Goal: Task Accomplishment & Management: Manage account settings

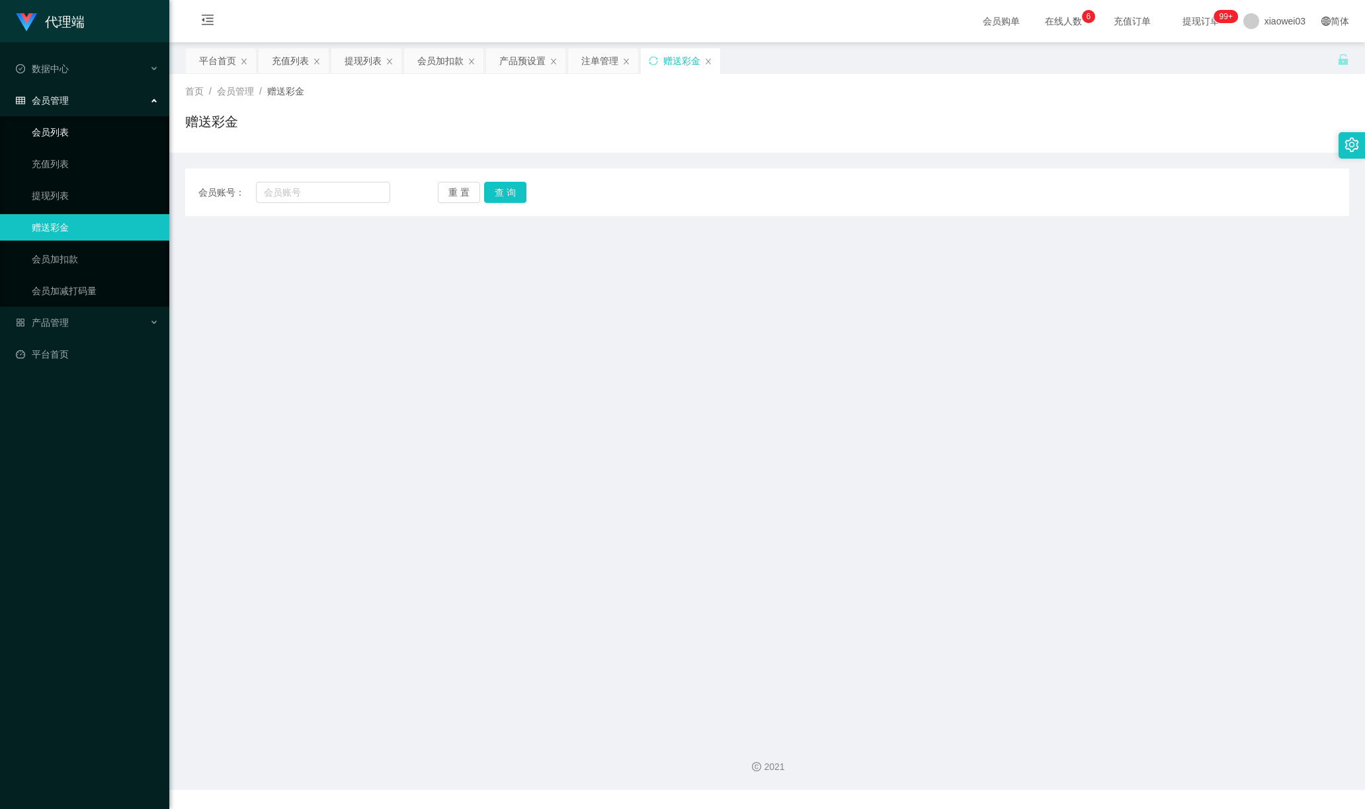
click at [61, 130] on link "会员列表" at bounding box center [95, 132] width 127 height 26
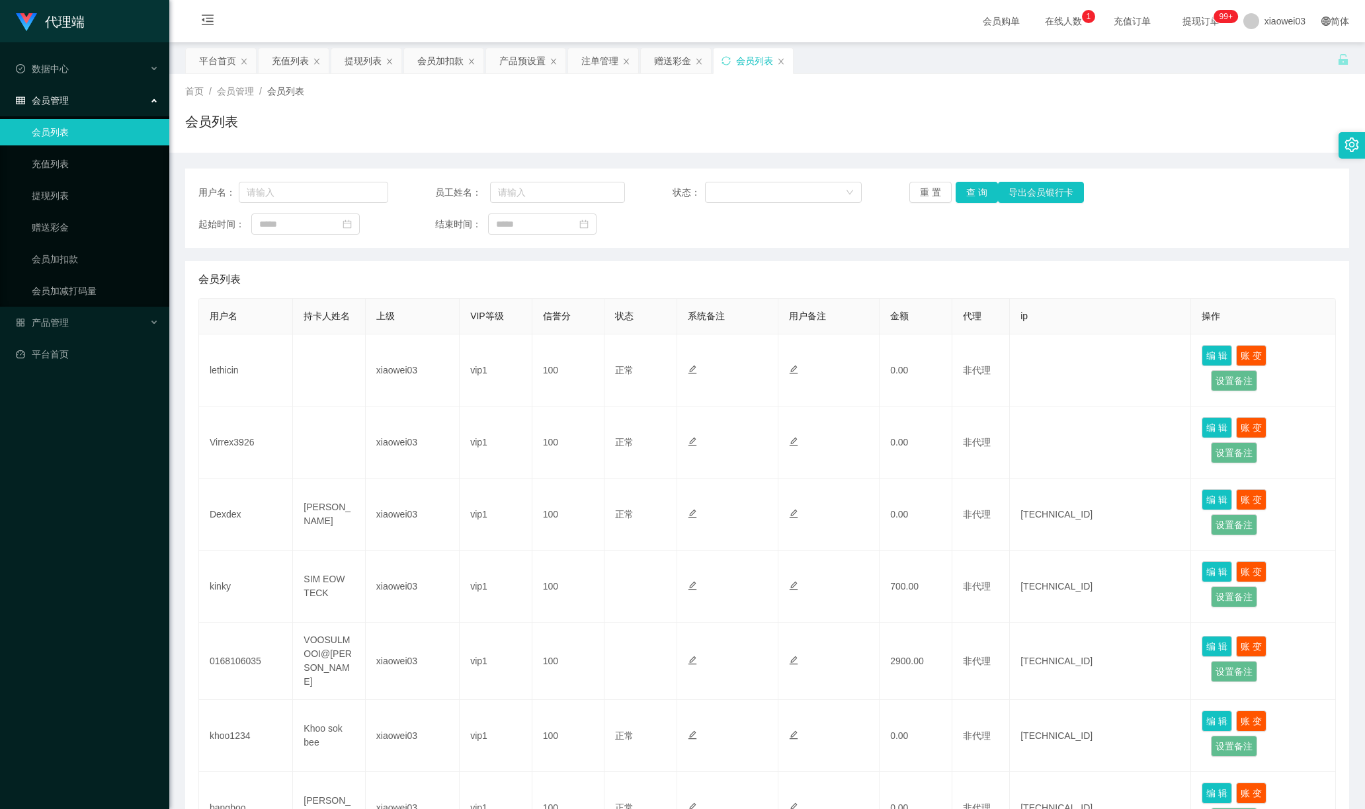
drag, startPoint x: 77, startPoint y: 422, endPoint x: 75, endPoint y: 402, distance: 20.0
click at [77, 422] on div "代理端 数据中心 会员管理 会员列表 充值列表 提现列表 赠送彩金 会员加扣款 会员加减打码量 产品管理 平台首页" at bounding box center [84, 404] width 169 height 809
click at [57, 231] on link "赠送彩金" at bounding box center [95, 227] width 127 height 26
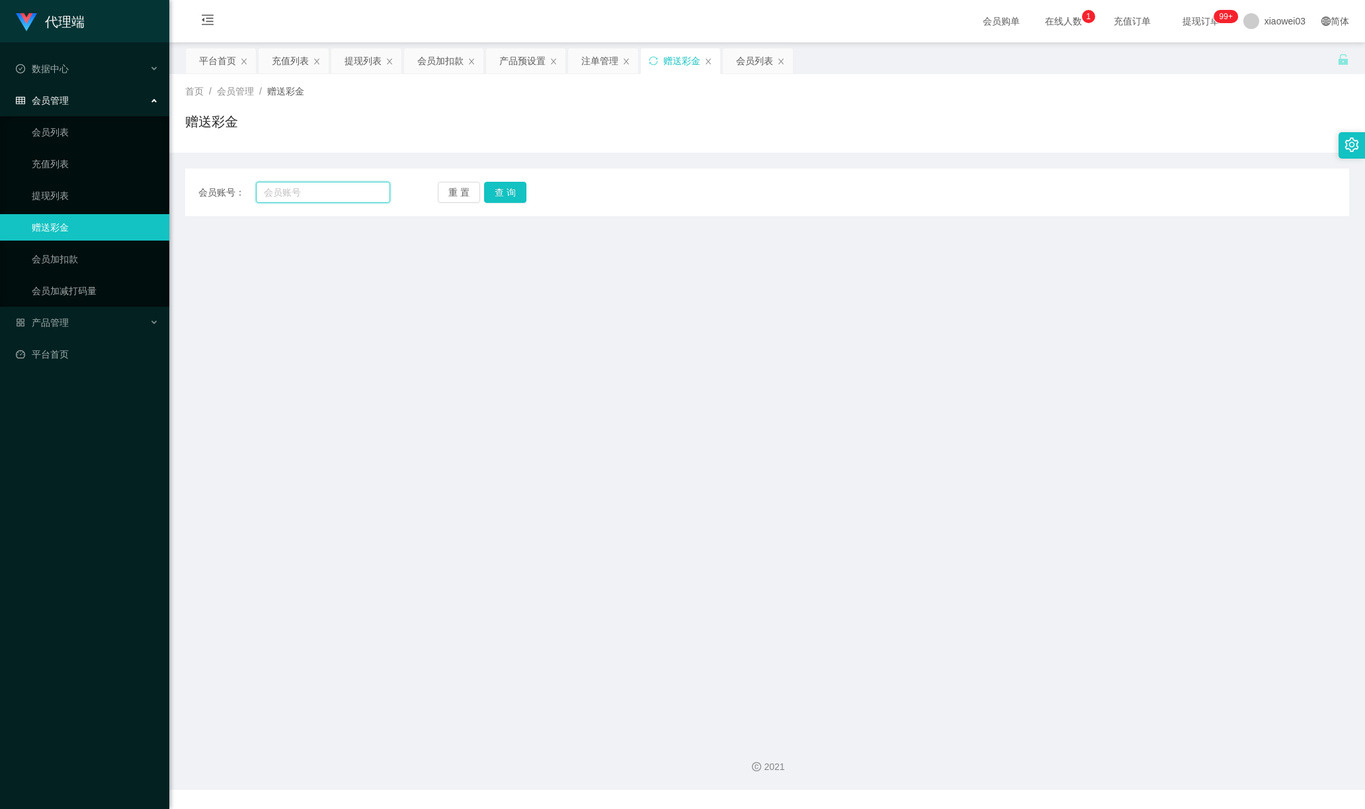
click at [309, 193] on input "text" at bounding box center [323, 192] width 134 height 21
paste input "Virrex3926"
type input "Virrex3926"
click at [493, 193] on button "查 询" at bounding box center [505, 192] width 42 height 21
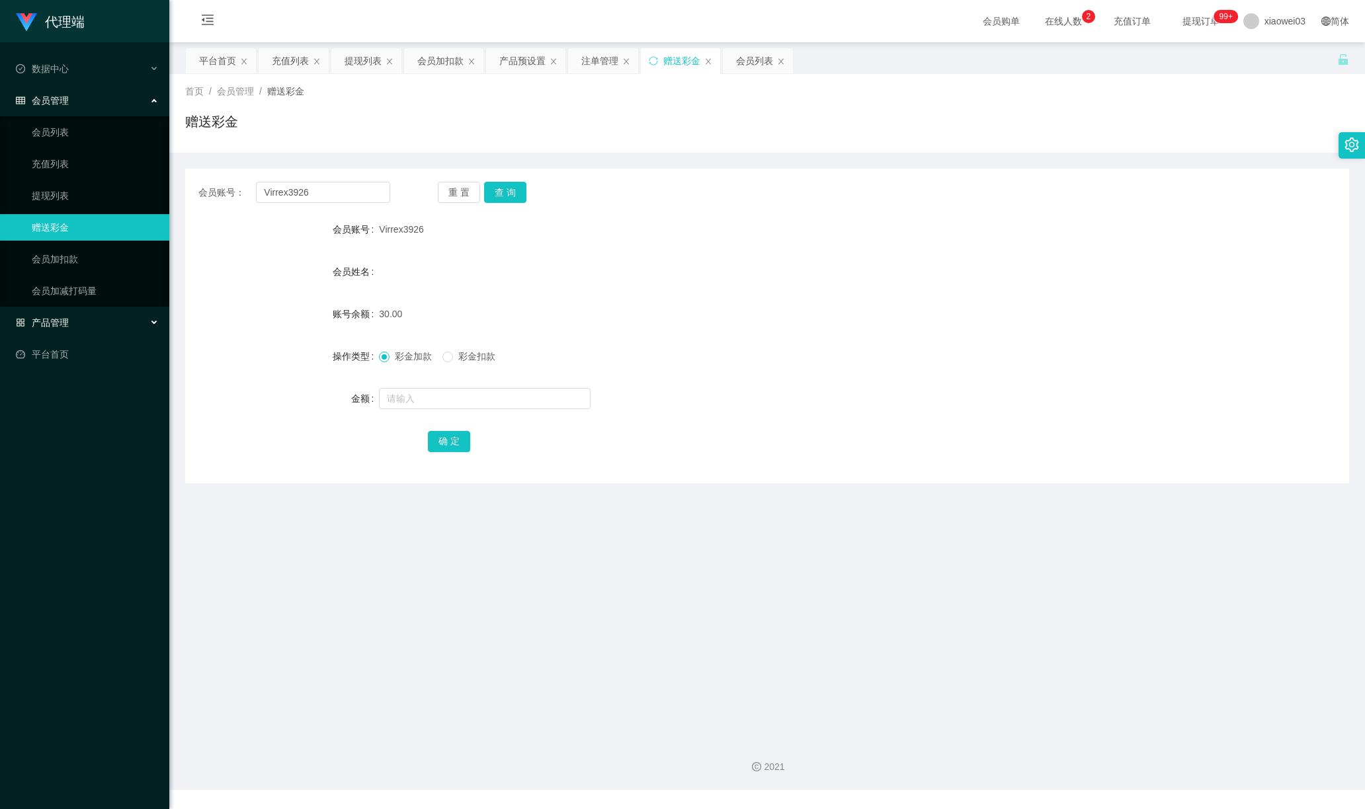
click at [69, 313] on div "产品管理" at bounding box center [84, 322] width 169 height 26
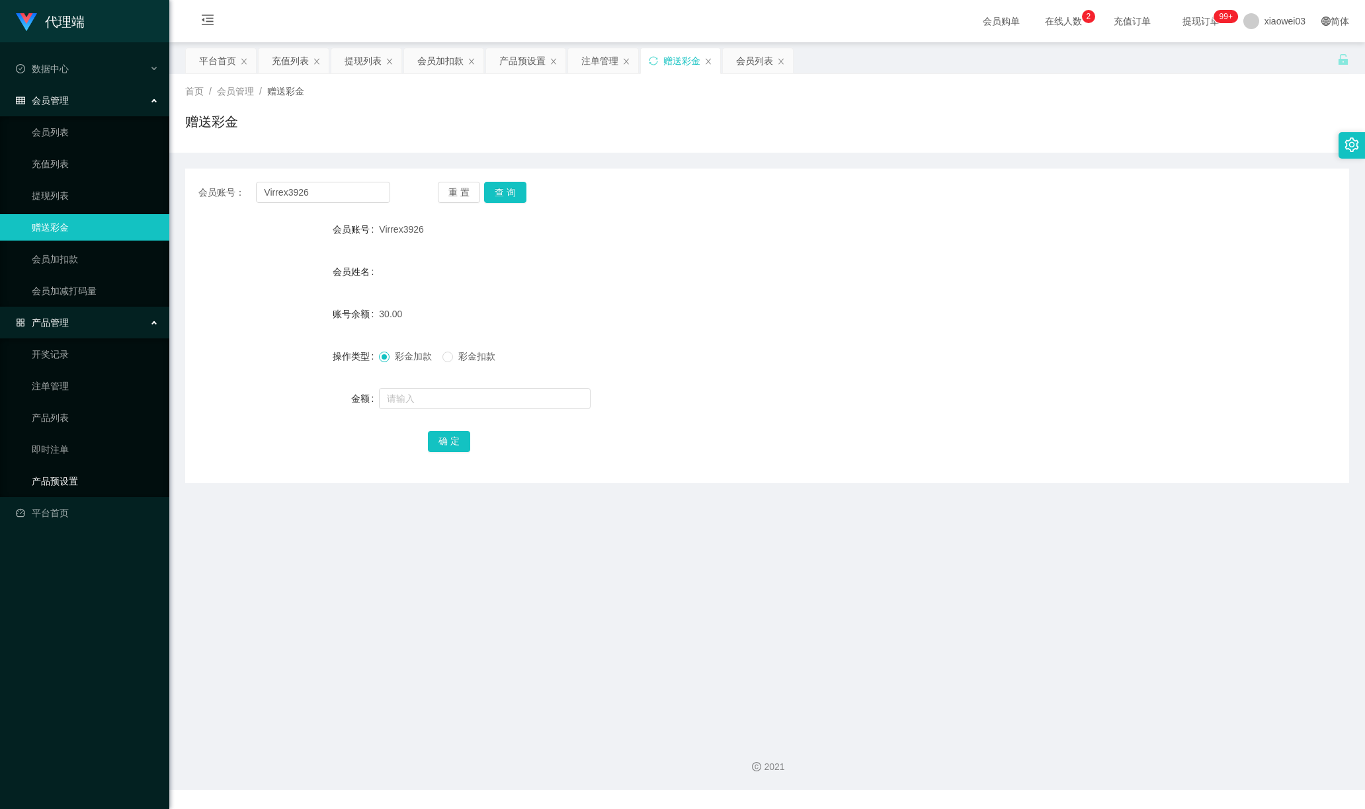
click at [65, 472] on link "产品预设置" at bounding box center [95, 481] width 127 height 26
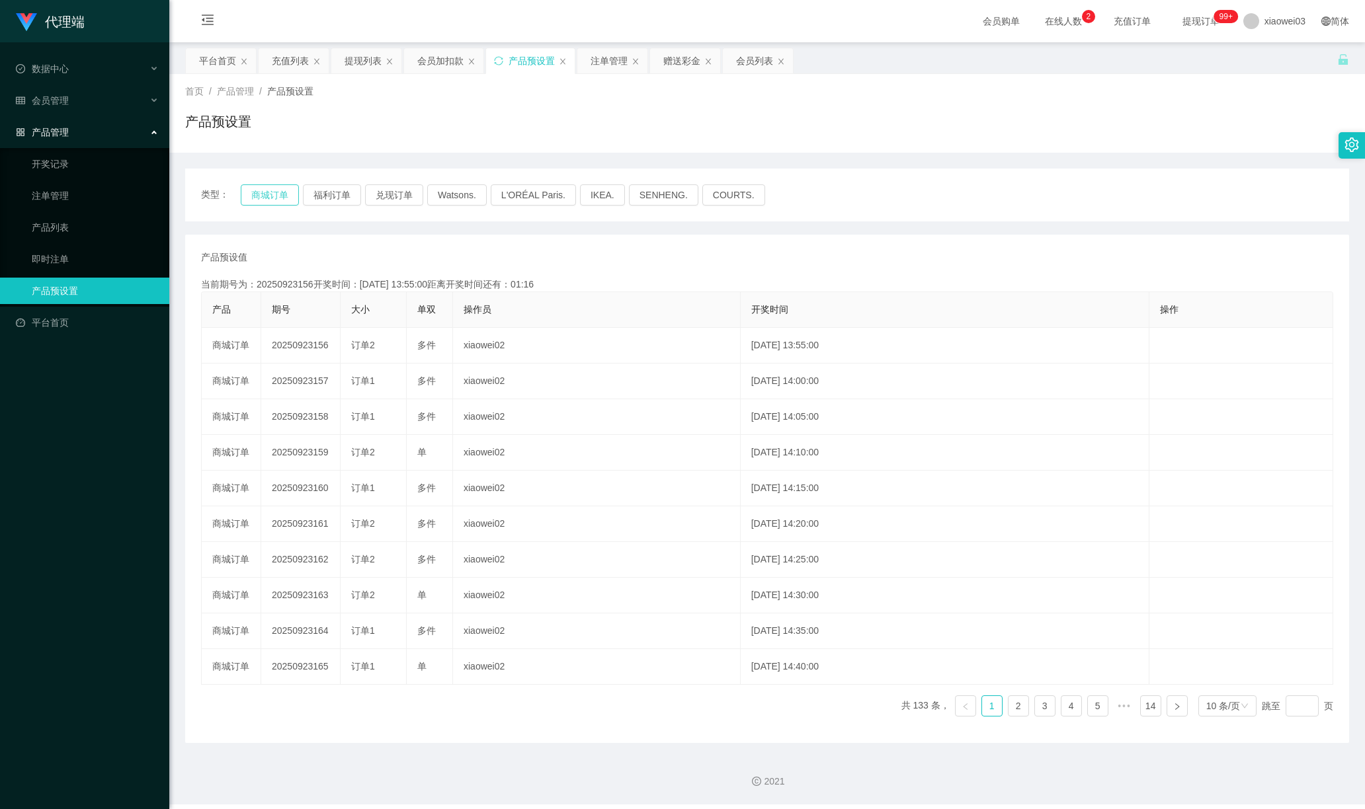
click at [263, 197] on button "商城订单" at bounding box center [270, 194] width 58 height 21
click at [503, 59] on icon "图标: sync" at bounding box center [498, 60] width 9 height 9
click at [267, 188] on button "商城订单" at bounding box center [270, 194] width 58 height 21
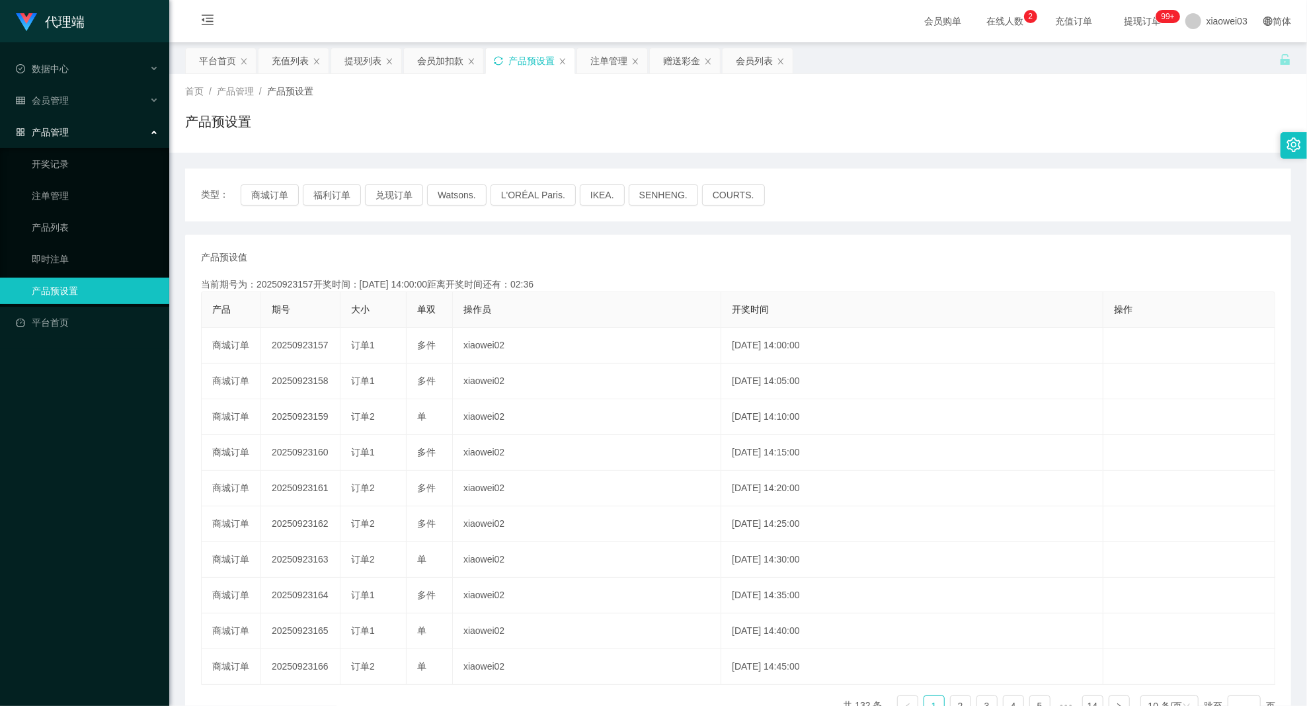
click at [477, 254] on div "产品预设值 添加期号" at bounding box center [738, 258] width 1075 height 14
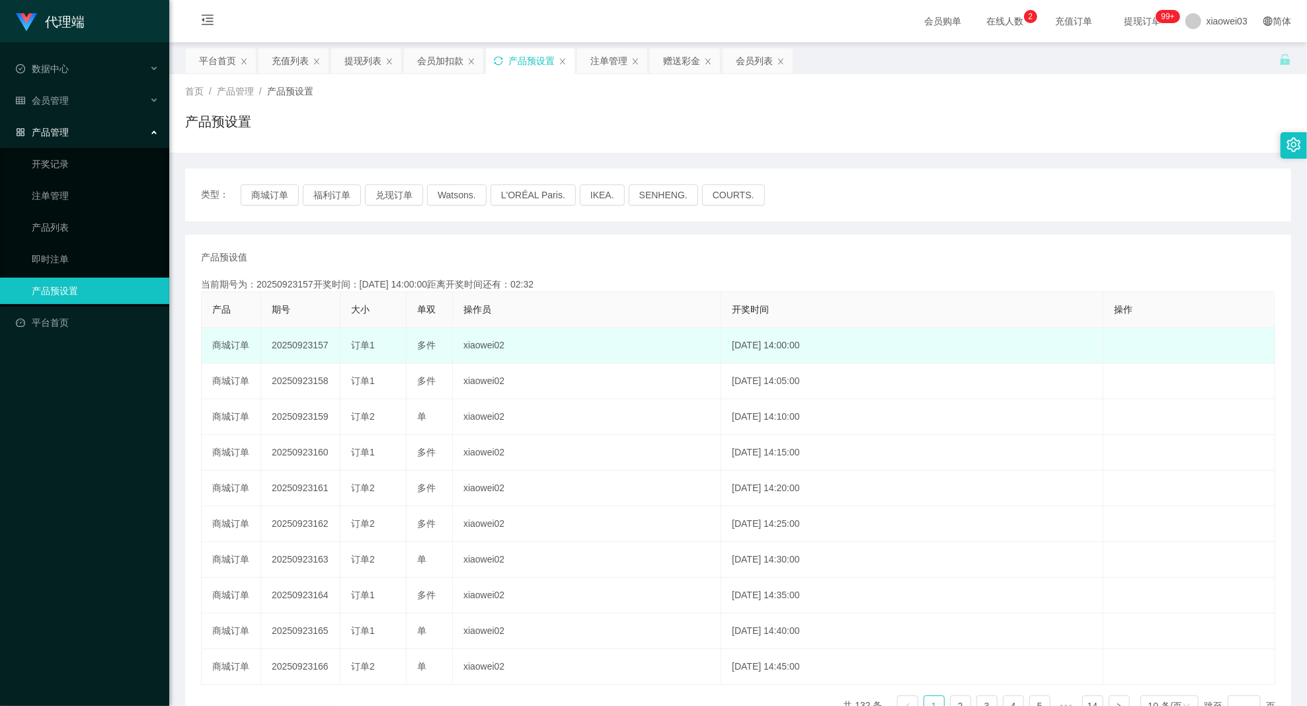
drag, startPoint x: 268, startPoint y: 348, endPoint x: 326, endPoint y: 348, distance: 57.5
click at [326, 348] on td "20250923157" at bounding box center [300, 346] width 79 height 36
copy td "20250923157"
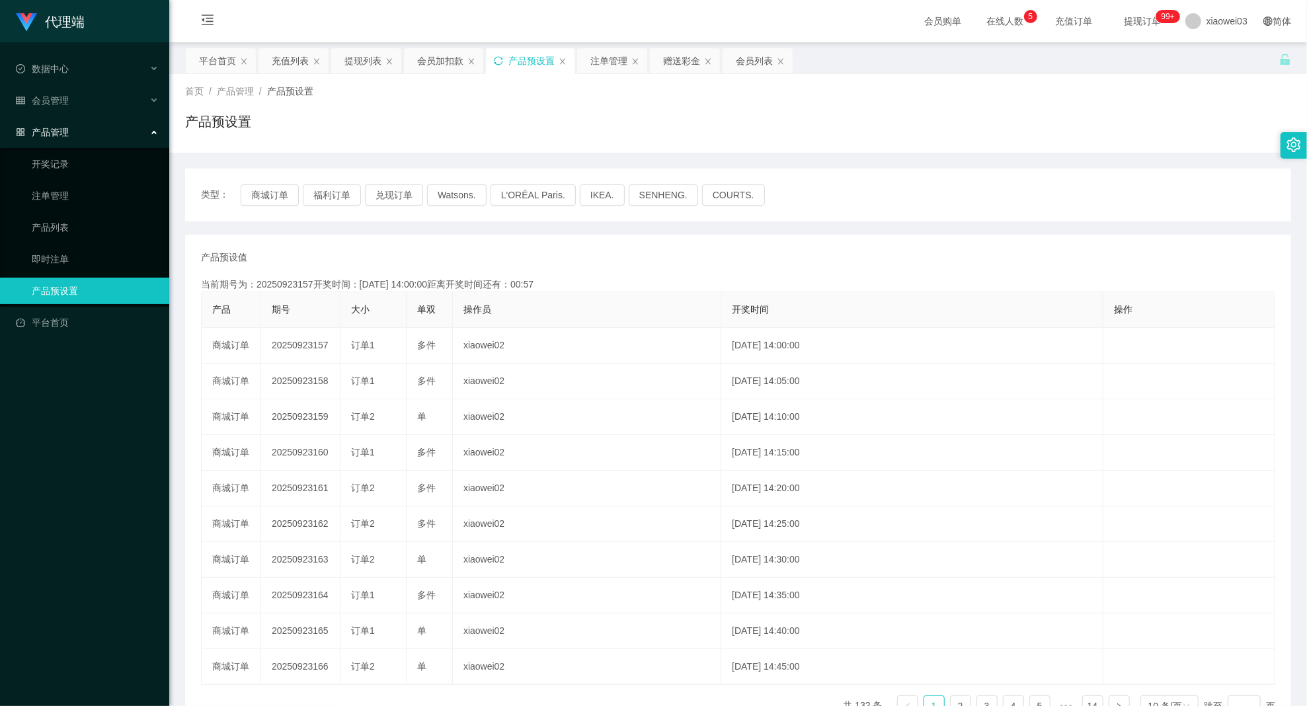
click at [651, 235] on div "产品预设值 添加期号 当前期号为：20250923157开奖时间：[DATE] 14:00:00距离开奖时间还有：00:57 产品 期号 大小 单双 操作员 …" at bounding box center [738, 489] width 1106 height 509
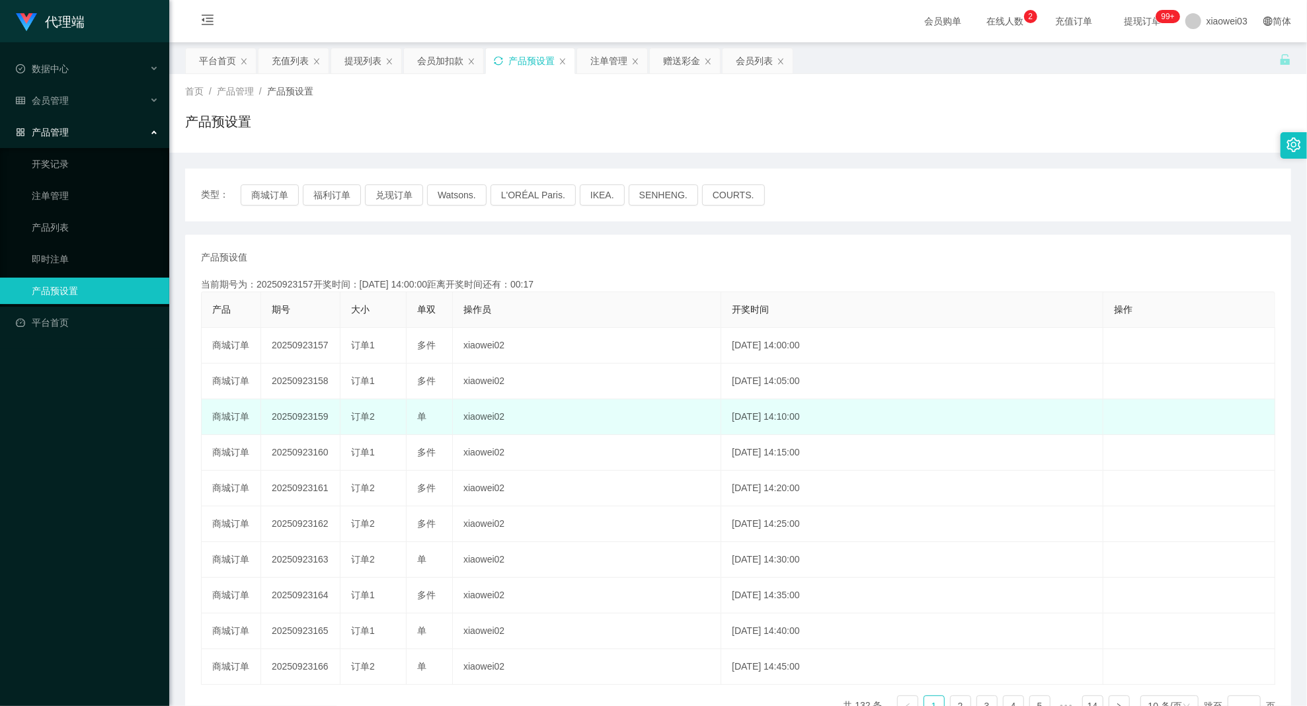
click at [251, 434] on td "商城订单" at bounding box center [232, 417] width 60 height 36
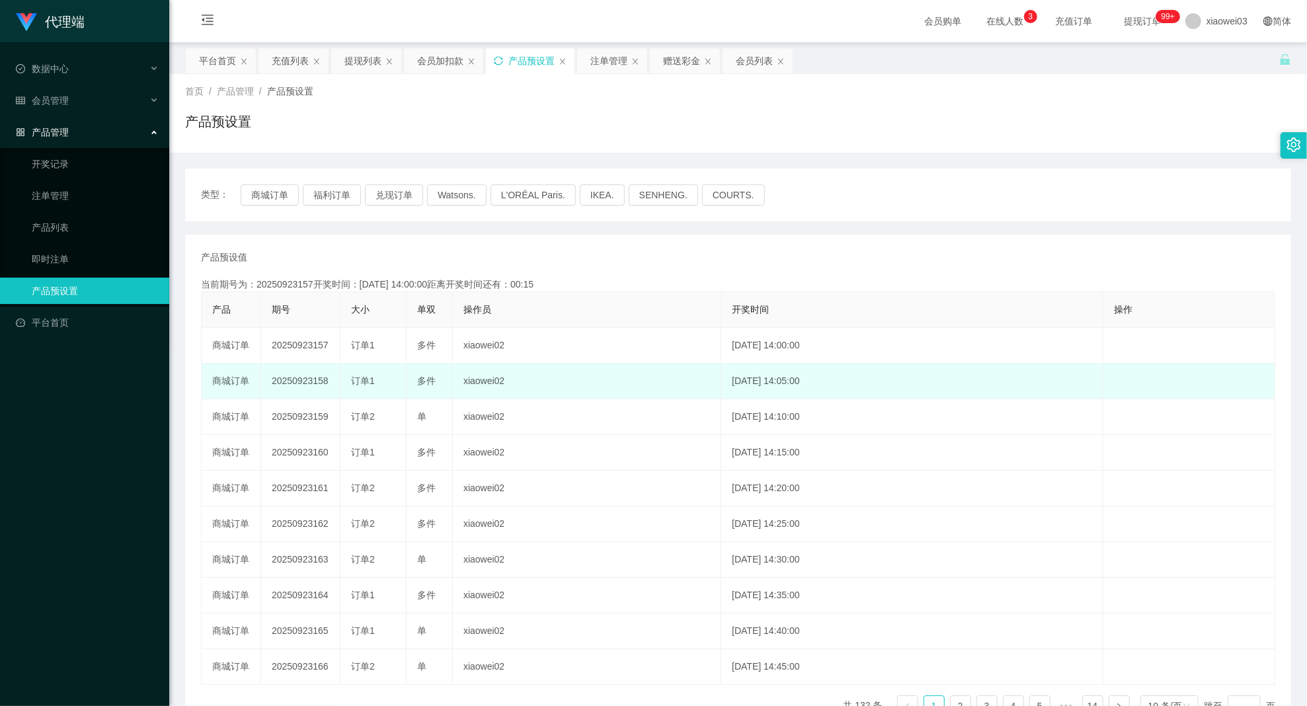
drag, startPoint x: 268, startPoint y: 380, endPoint x: 334, endPoint y: 384, distance: 66.3
click at [334, 384] on td "20250923158" at bounding box center [300, 382] width 79 height 36
copy td "20250923158"
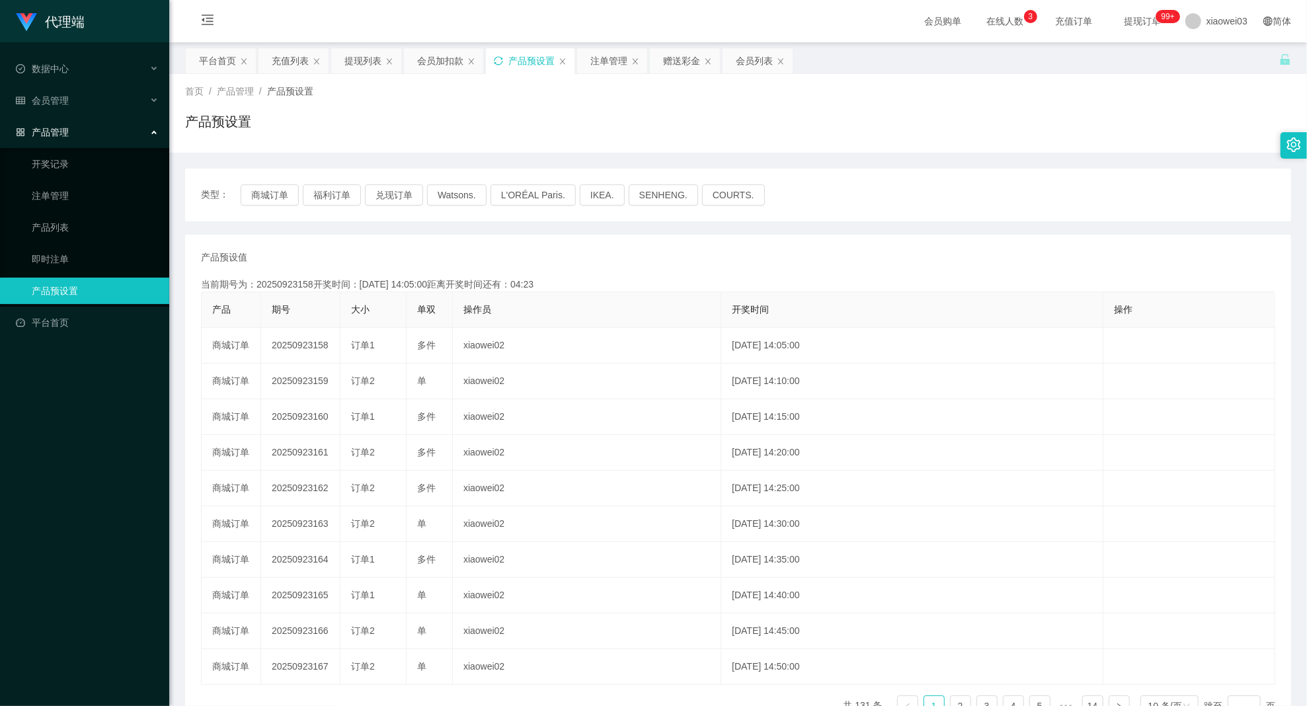
click at [551, 112] on div "产品预设置" at bounding box center [738, 127] width 1106 height 30
click at [604, 58] on div "注单管理" at bounding box center [609, 60] width 37 height 25
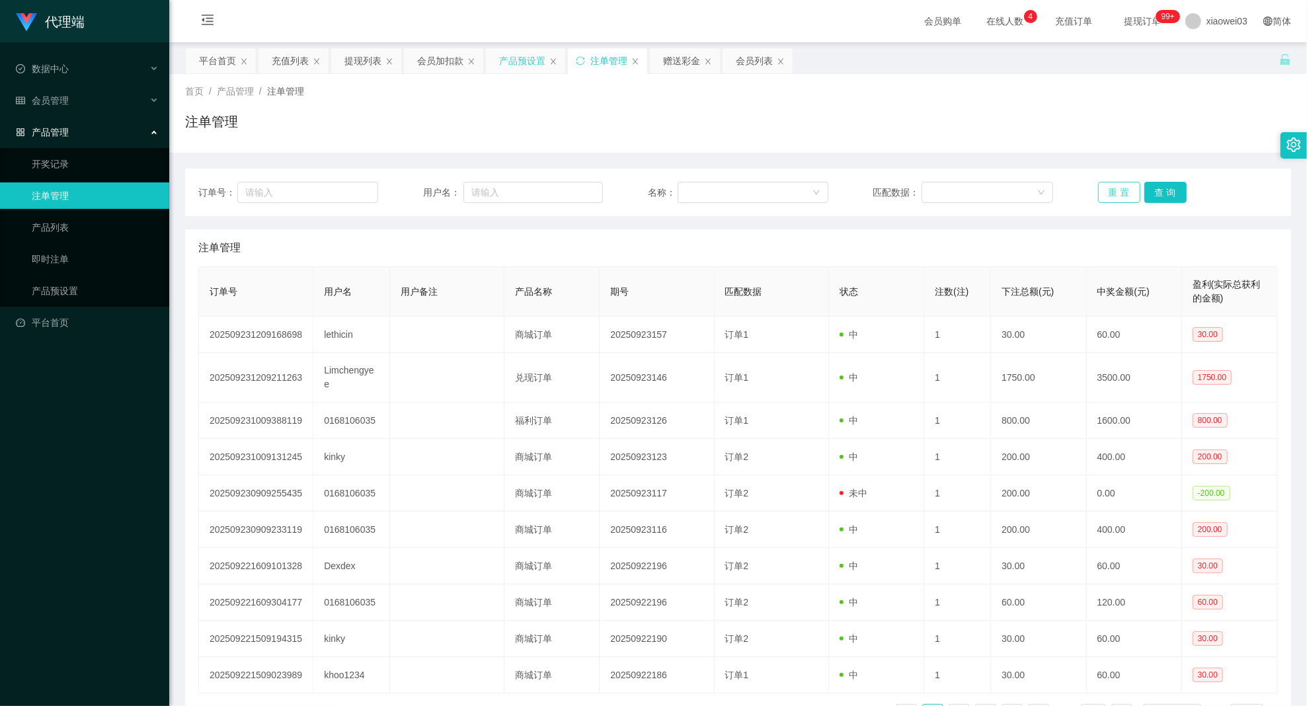
click at [1111, 188] on button "重 置" at bounding box center [1119, 192] width 42 height 21
click at [1157, 191] on button "查 询" at bounding box center [1166, 192] width 42 height 21
click at [553, 228] on div "订单号： 用户名： 名称： 匹配数据： 重 置 查 询 注单管理 订单号 用户名 用户备注 产品名称 期号 匹配数据 状态 注数(注) 下注总额(元) 中奖金…" at bounding box center [738, 452] width 1106 height 567
click at [135, 426] on div "代理端 数据中心 会员管理 会员列表 充值列表 提现列表 赠送彩金 会员加扣款 会员加减打码量 产品管理 开奖记录 注单管理 产品列表 即时注单 产品预设置 …" at bounding box center [84, 353] width 169 height 706
click at [132, 524] on div "代理端 数据中心 会员管理 会员列表 充值列表 提现列表 赠送彩金 会员加扣款 会员加减打码量 产品管理 开奖记录 注单管理 产品列表 即时注单 产品预设置 …" at bounding box center [84, 353] width 169 height 706
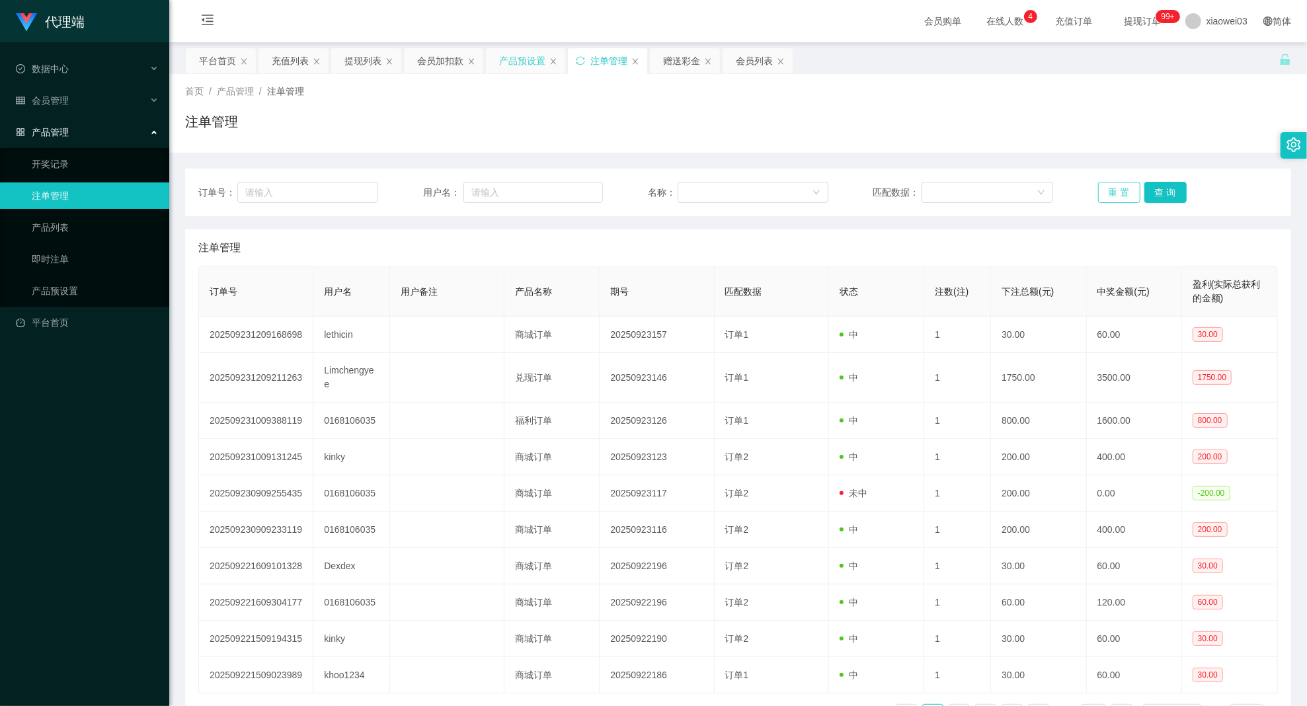
click at [1123, 188] on button "重 置" at bounding box center [1119, 192] width 42 height 21
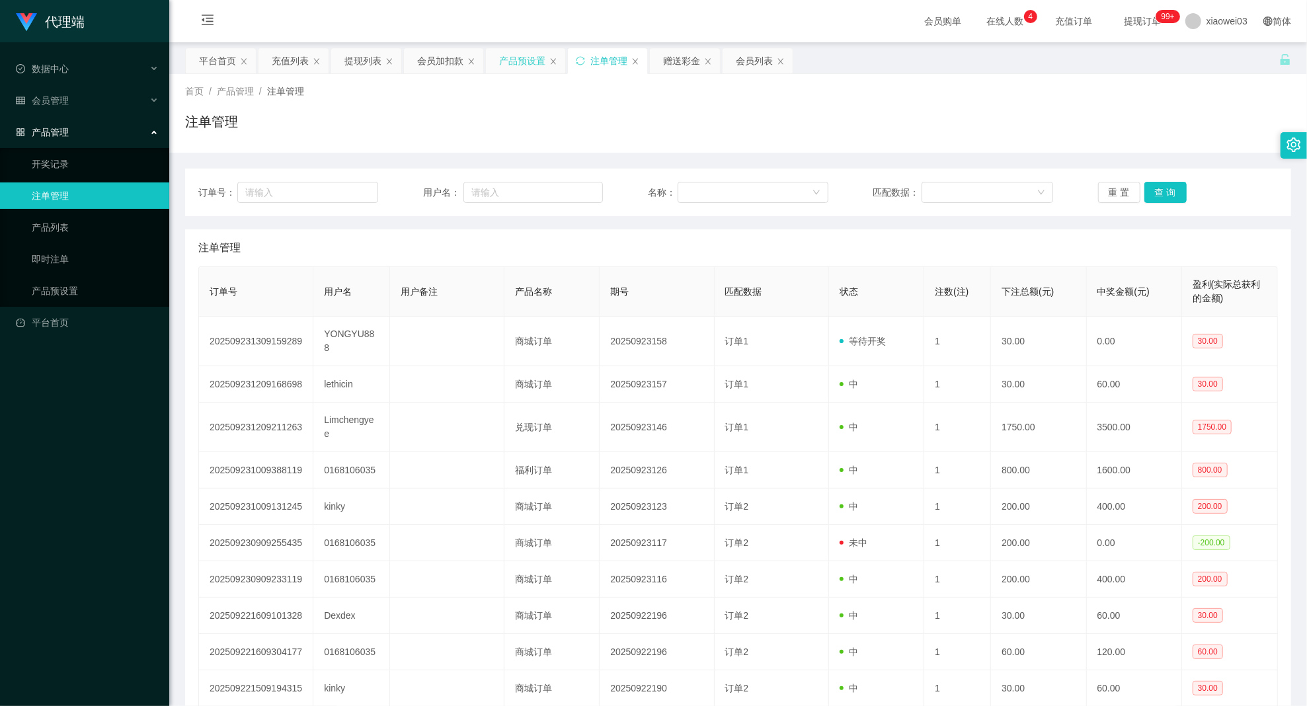
click at [848, 252] on div "注单管理" at bounding box center [738, 247] width 1080 height 37
click at [1109, 188] on button "重 置" at bounding box center [1119, 192] width 42 height 21
click at [1164, 188] on button "查 询" at bounding box center [1166, 192] width 42 height 21
click at [776, 251] on div "注单管理" at bounding box center [738, 247] width 1080 height 37
click at [1157, 193] on button "查 询" at bounding box center [1166, 192] width 42 height 21
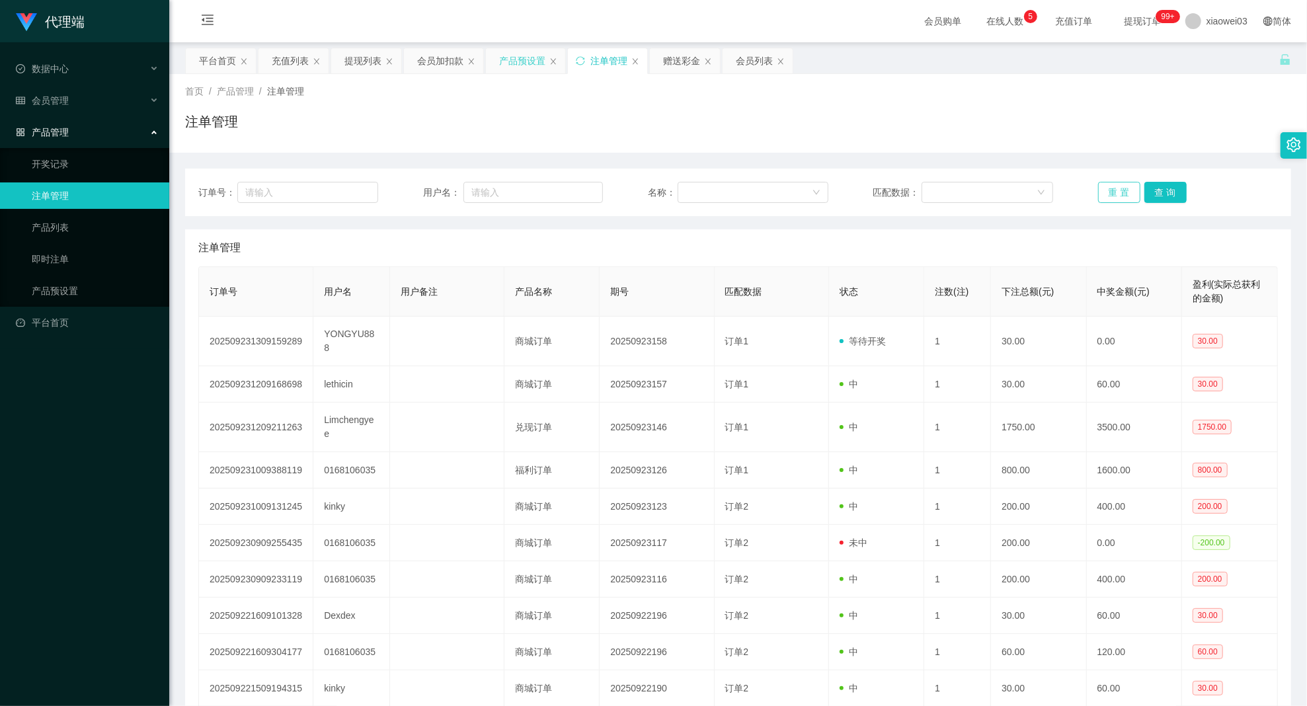
click at [1122, 192] on button "重 置" at bounding box center [1119, 192] width 42 height 21
click at [54, 286] on link "产品预设置" at bounding box center [95, 291] width 127 height 26
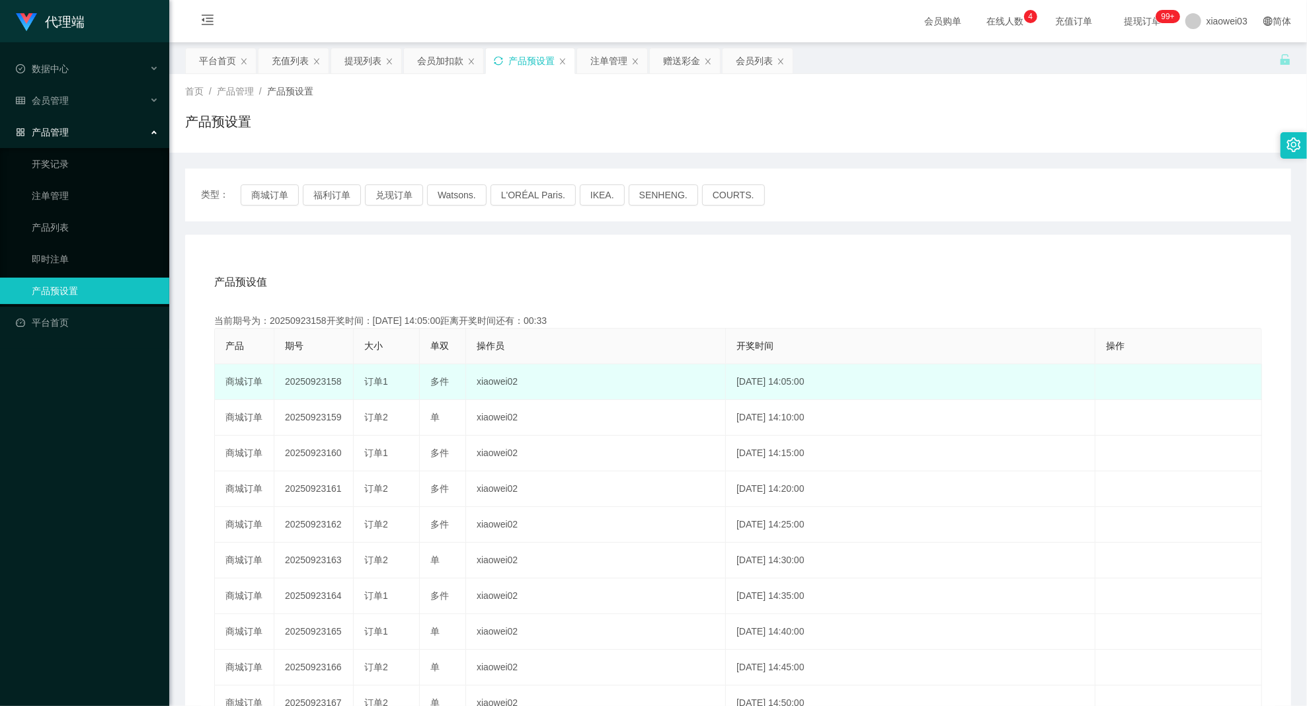
drag, startPoint x: 282, startPoint y: 380, endPoint x: 350, endPoint y: 381, distance: 68.1
click at [350, 381] on td "20250923158" at bounding box center [313, 382] width 79 height 36
copy td "20250923158"
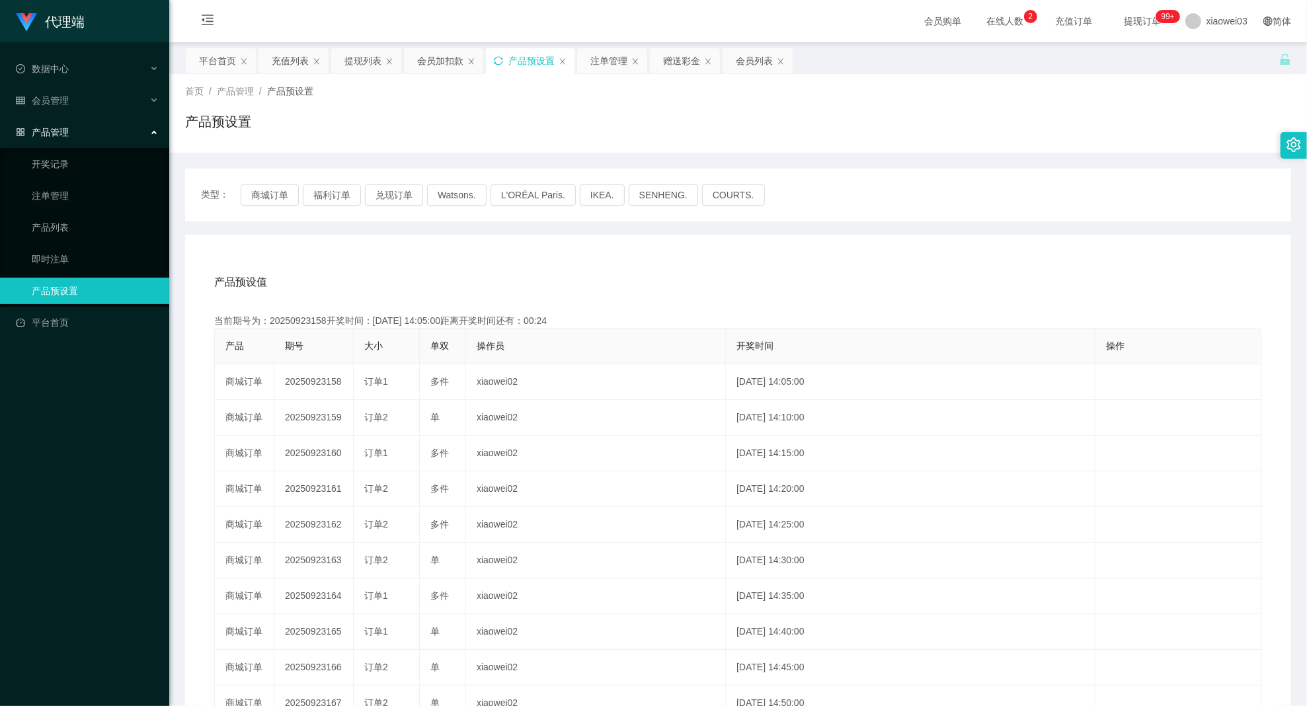
click at [599, 288] on div "产品预设值 添加期号" at bounding box center [738, 282] width 1048 height 37
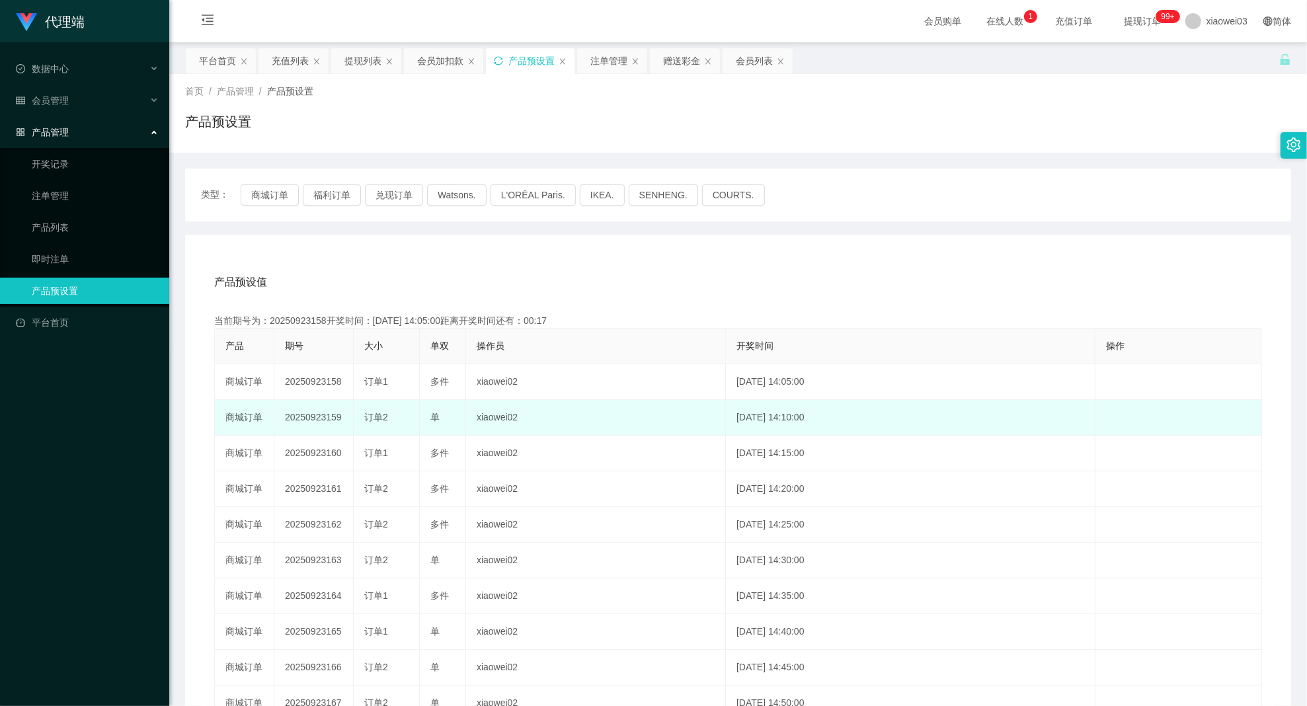
drag, startPoint x: 284, startPoint y: 414, endPoint x: 347, endPoint y: 419, distance: 63.0
click at [347, 419] on td "20250923159" at bounding box center [313, 418] width 79 height 36
copy td "20250923159"
drag, startPoint x: 284, startPoint y: 417, endPoint x: 345, endPoint y: 417, distance: 61.5
click at [345, 417] on td "20250923160" at bounding box center [313, 418] width 79 height 36
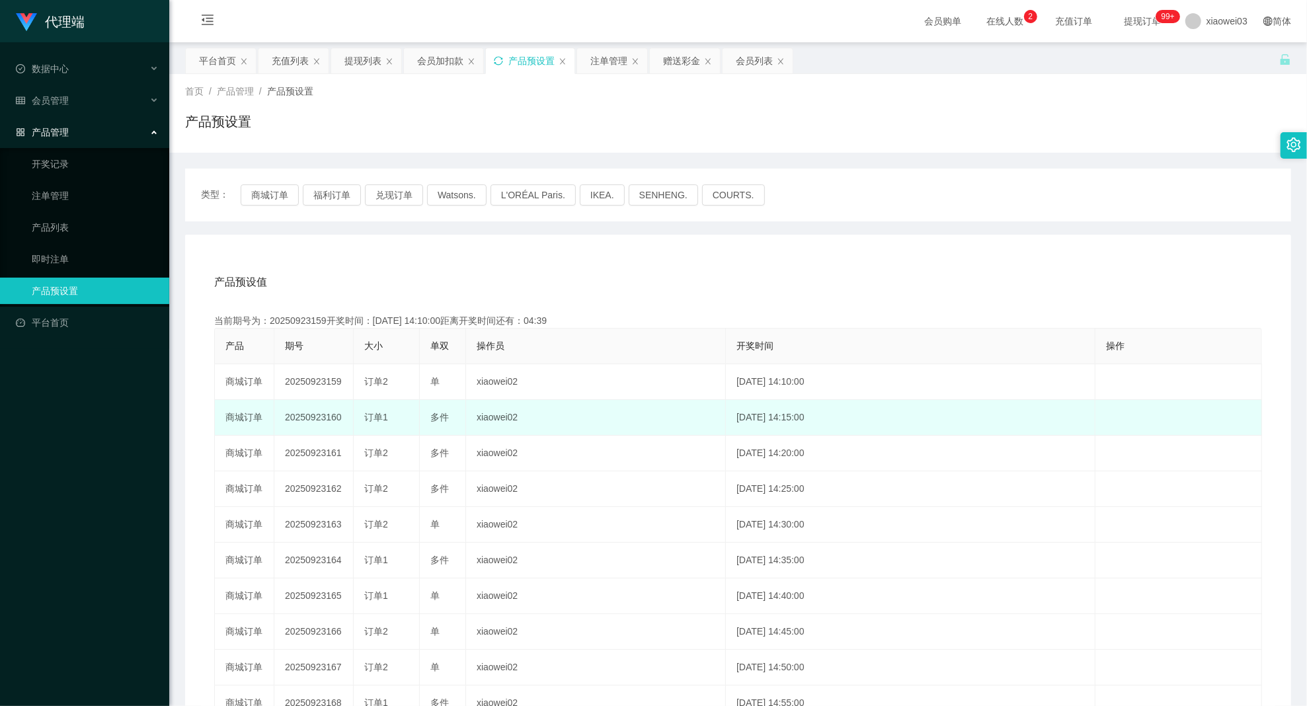
copy td "20250923160"
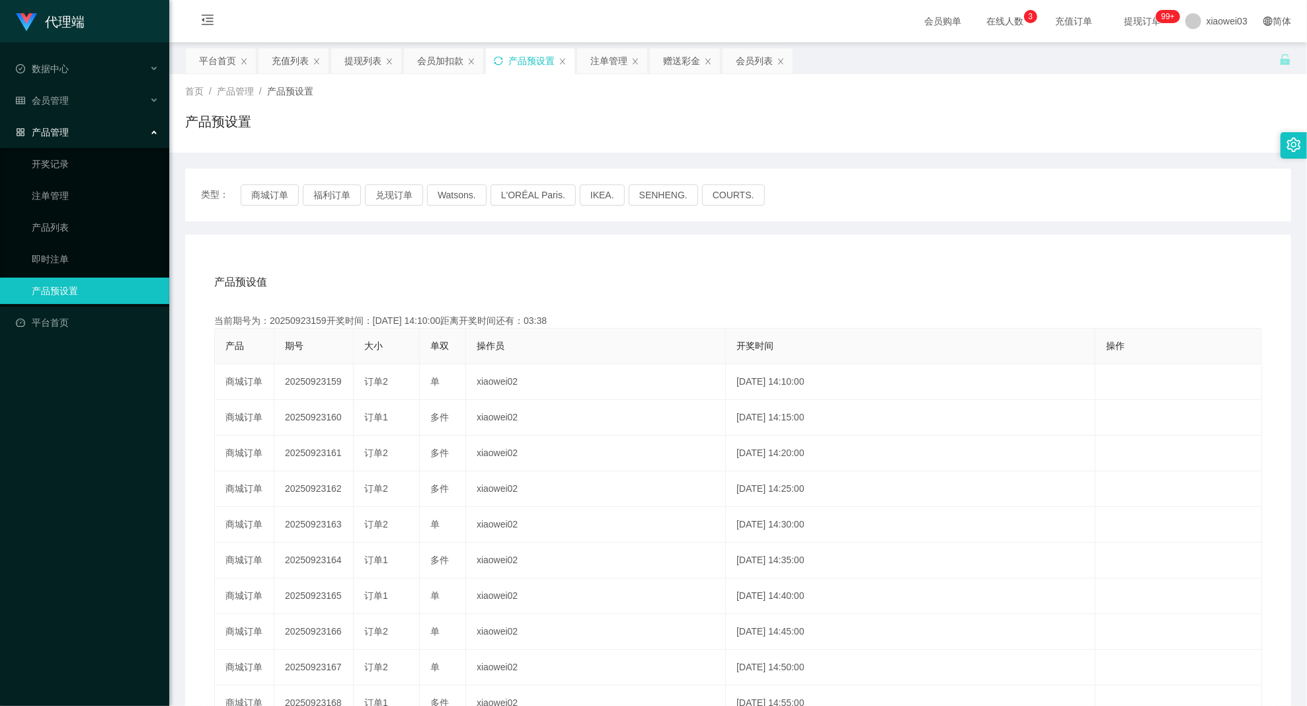
click at [760, 287] on div "产品预设值 添加期号" at bounding box center [738, 282] width 1048 height 37
click at [604, 63] on div "注单管理" at bounding box center [609, 60] width 37 height 25
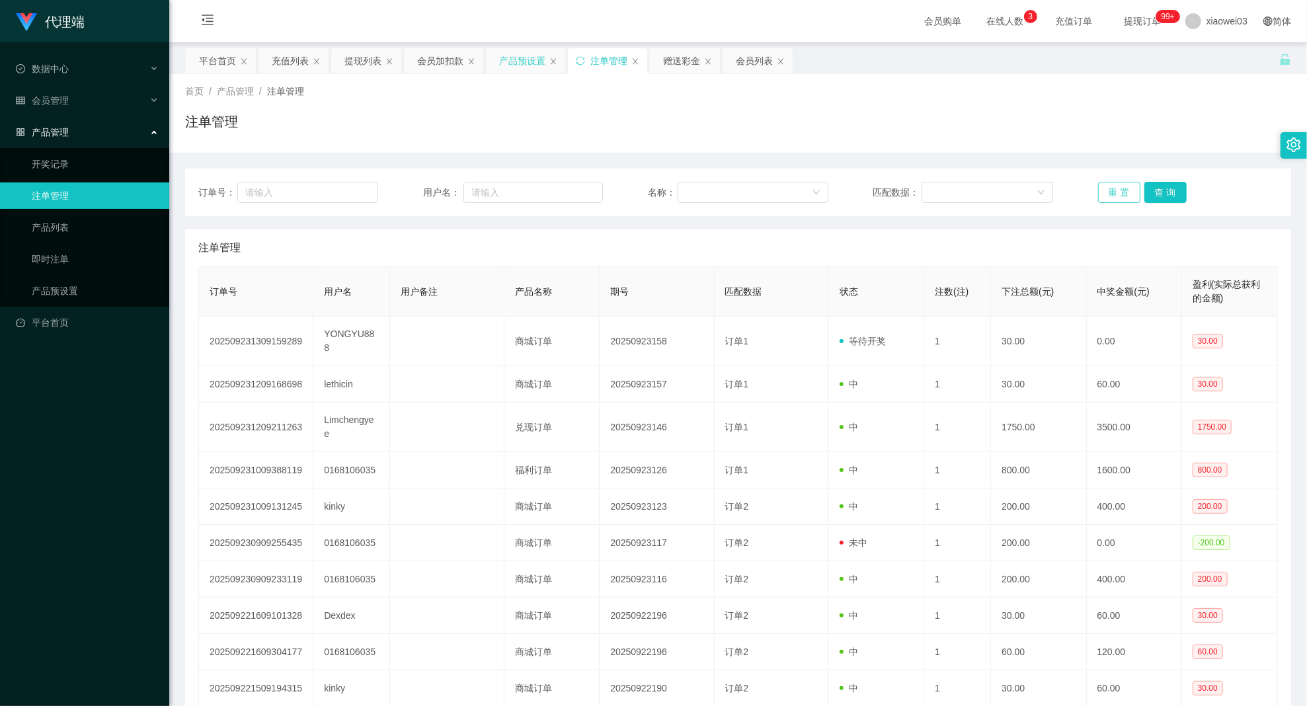
click at [1115, 192] on button "重 置" at bounding box center [1119, 192] width 42 height 21
click at [1166, 193] on button "查 询" at bounding box center [1166, 192] width 42 height 21
click at [1104, 196] on button "重 置" at bounding box center [1119, 192] width 42 height 21
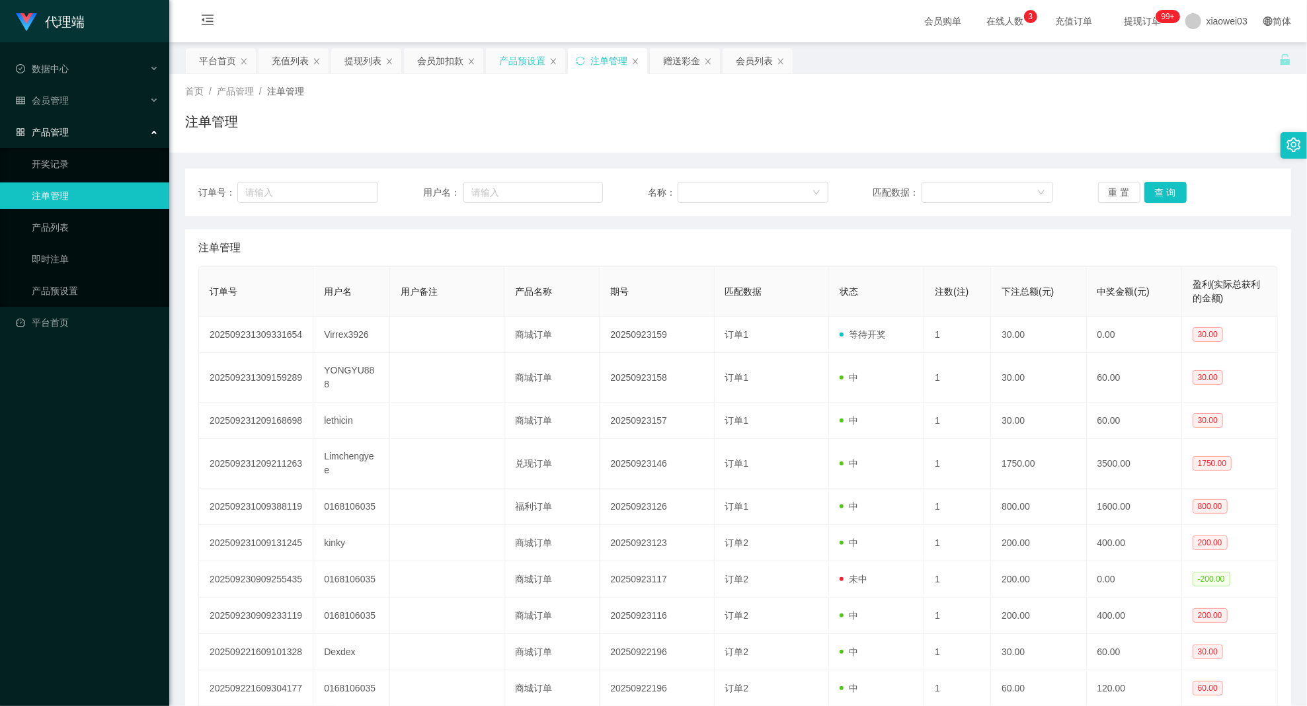
click at [558, 252] on div "注单管理" at bounding box center [738, 247] width 1080 height 37
click at [553, 125] on div "注单管理" at bounding box center [738, 127] width 1106 height 30
click at [522, 63] on div "产品预设置" at bounding box center [522, 60] width 46 height 25
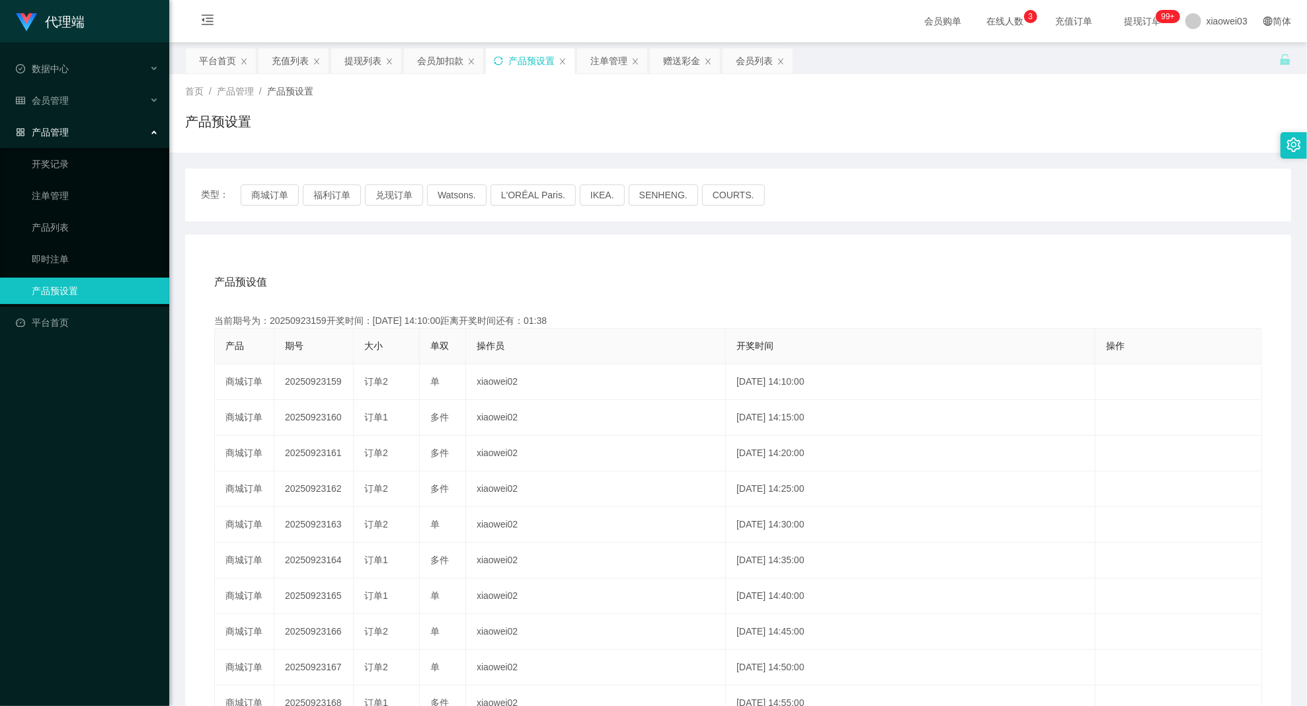
drag, startPoint x: 38, startPoint y: 496, endPoint x: 306, endPoint y: 273, distance: 348.4
click at [38, 496] on div "代理端 数据中心 会员管理 会员列表 充值列表 提现列表 赠送彩金 会员加扣款 会员加减打码量 产品管理 开奖记录 注单管理 产品列表 即时注单 产品预设置 …" at bounding box center [84, 353] width 169 height 706
click at [366, 61] on div "提现列表" at bounding box center [363, 60] width 37 height 25
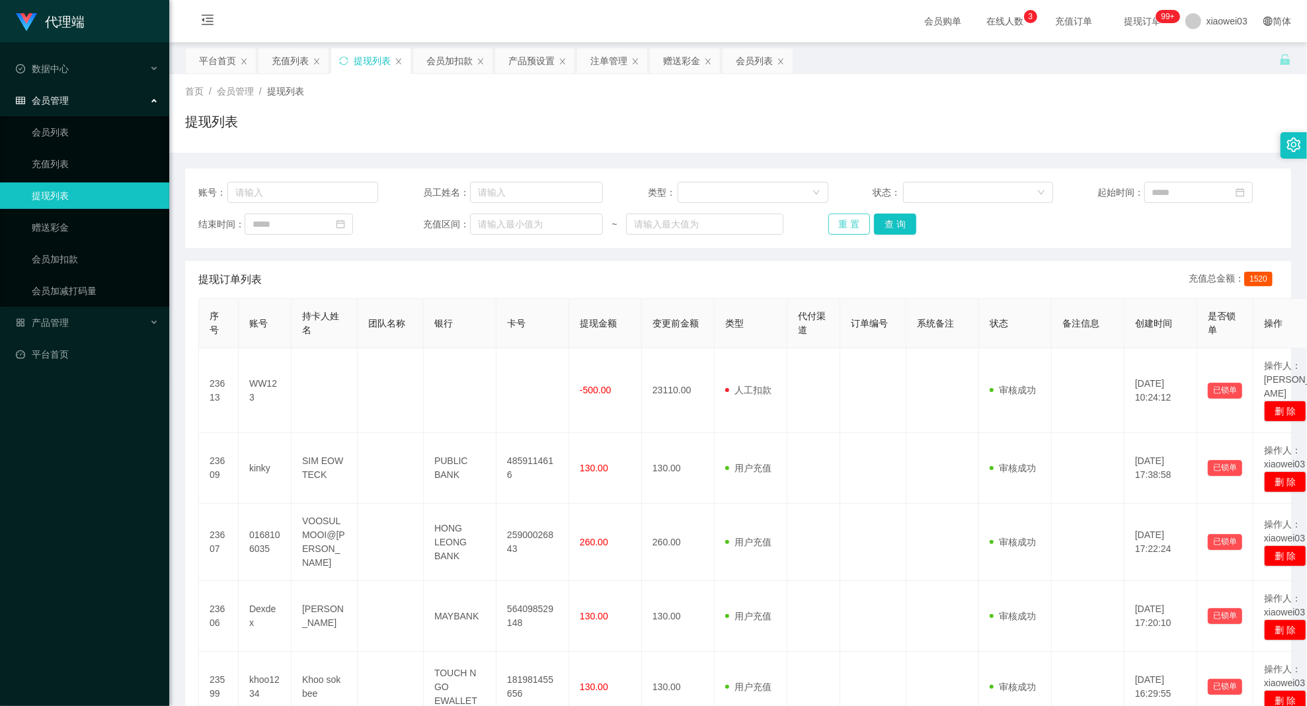
click at [850, 225] on button "重 置" at bounding box center [850, 224] width 42 height 21
click at [850, 225] on div "重 置 查 询" at bounding box center [919, 224] width 180 height 21
click at [607, 268] on div "提现订单列表 充值总金额： 1520" at bounding box center [738, 279] width 1080 height 37
click at [844, 222] on button "重 置" at bounding box center [850, 224] width 42 height 21
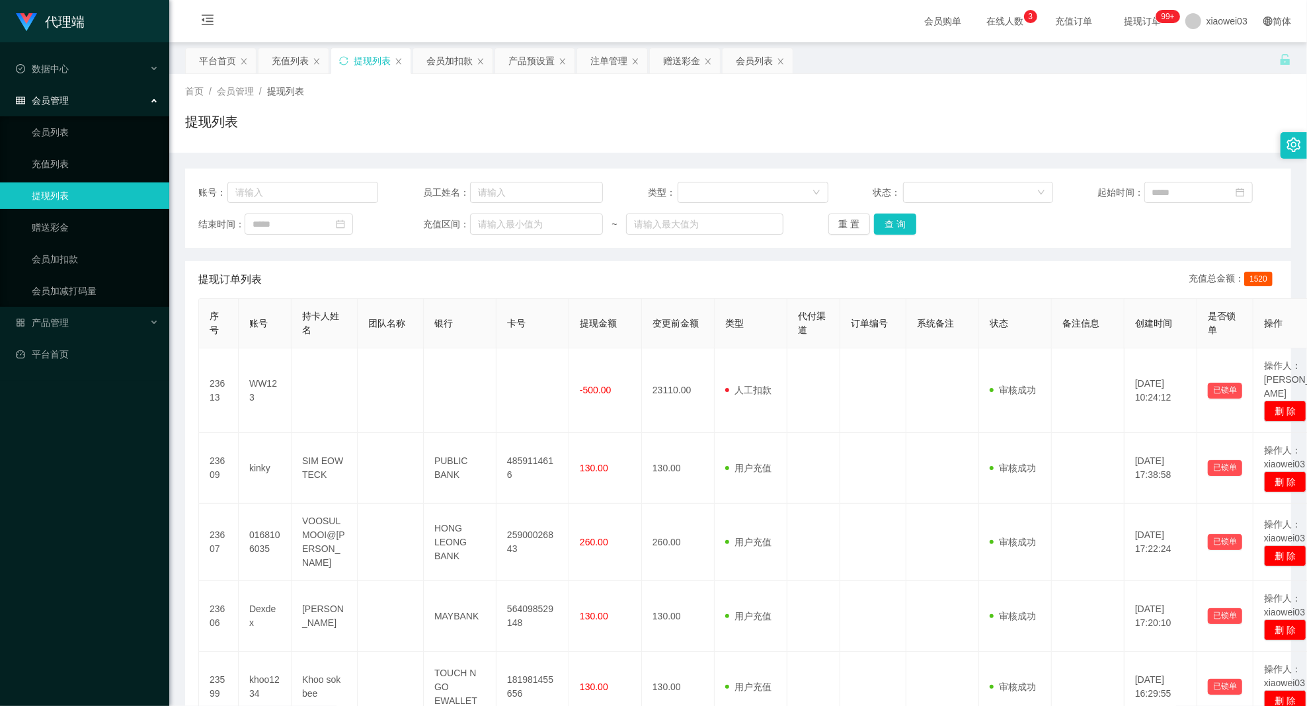
click at [86, 477] on div "代理端 数据中心 会员管理 会员列表 充值列表 提现列表 赠送彩金 会员加扣款 会员加减打码量 产品管理 开奖记录 注单管理 产品列表 即时注单 产品预设置 …" at bounding box center [84, 353] width 169 height 706
click at [111, 197] on link "提现列表" at bounding box center [95, 196] width 127 height 26
click at [58, 325] on span "产品管理" at bounding box center [42, 322] width 53 height 11
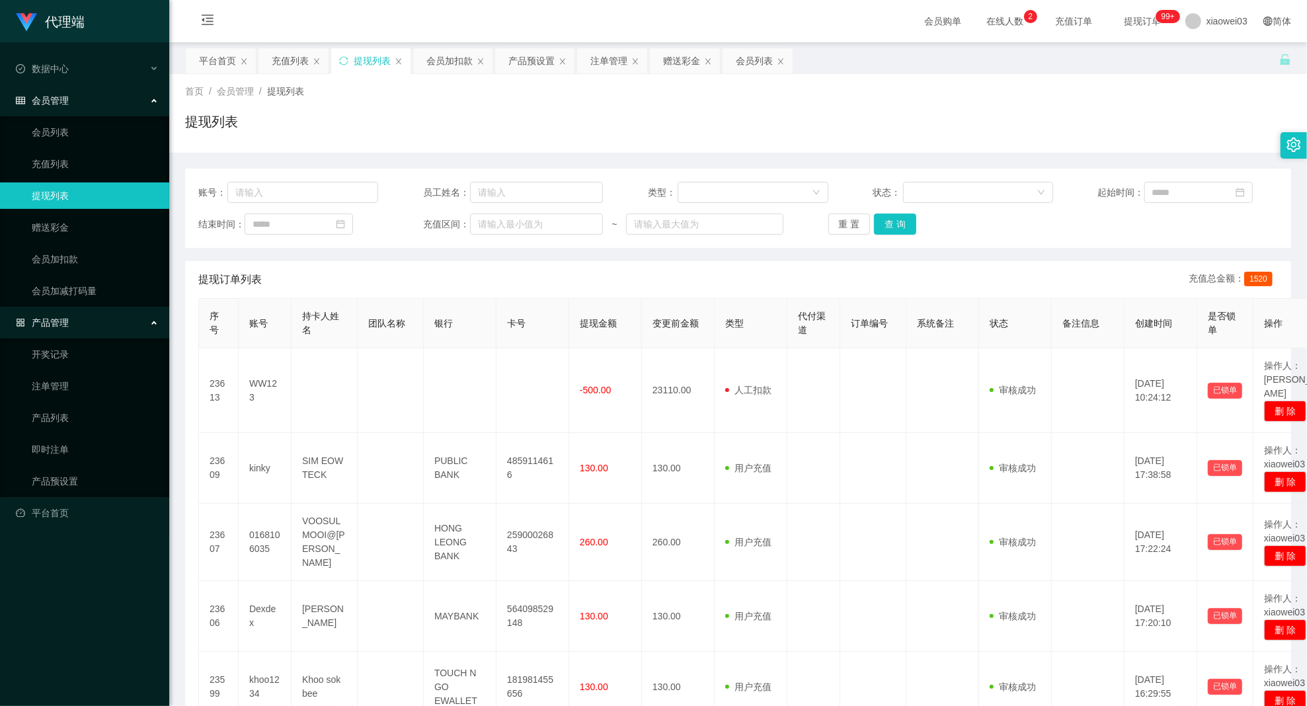
click at [71, 583] on div "代理端 数据中心 会员管理 会员列表 充值列表 提现列表 赠送彩金 会员加扣款 会员加减打码量 产品管理 开奖记录 注单管理 产品列表 即时注单 产品预设置 …" at bounding box center [84, 353] width 169 height 706
click at [600, 66] on div "注单管理" at bounding box center [609, 60] width 37 height 25
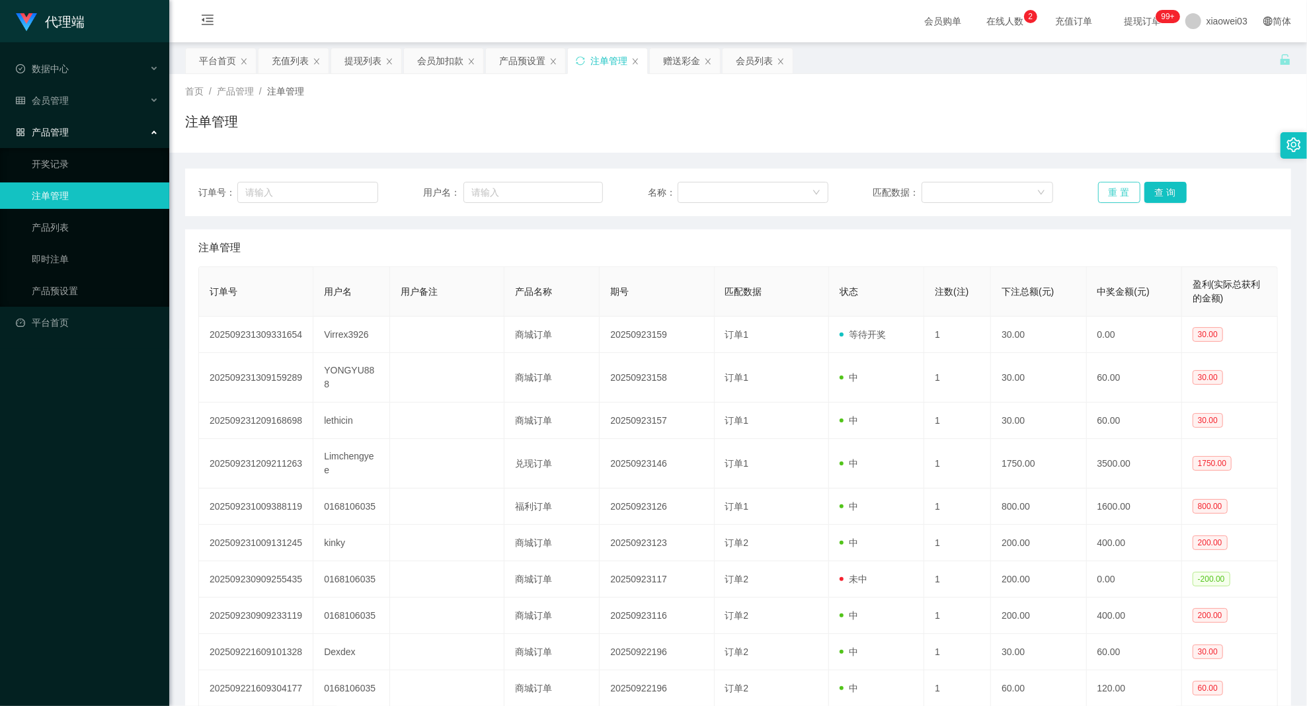
click at [1112, 194] on button "重 置" at bounding box center [1119, 192] width 42 height 21
click at [1112, 192] on button "重 置" at bounding box center [1119, 192] width 42 height 21
click at [768, 115] on div "注单管理" at bounding box center [738, 127] width 1106 height 30
click at [1115, 194] on button "重 置" at bounding box center [1119, 192] width 42 height 21
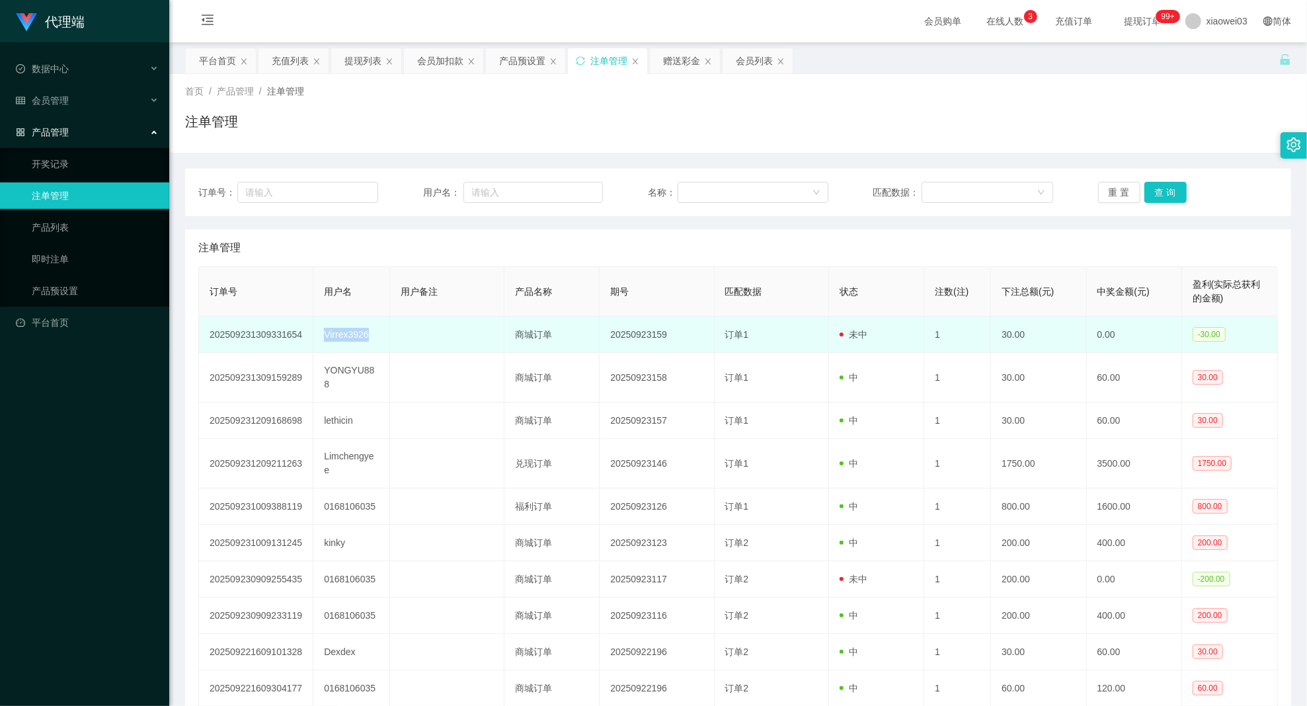
drag, startPoint x: 323, startPoint y: 332, endPoint x: 373, endPoint y: 334, distance: 49.6
click at [372, 334] on td "Virrex3926" at bounding box center [351, 335] width 76 height 36
copy td "Virrex3926"
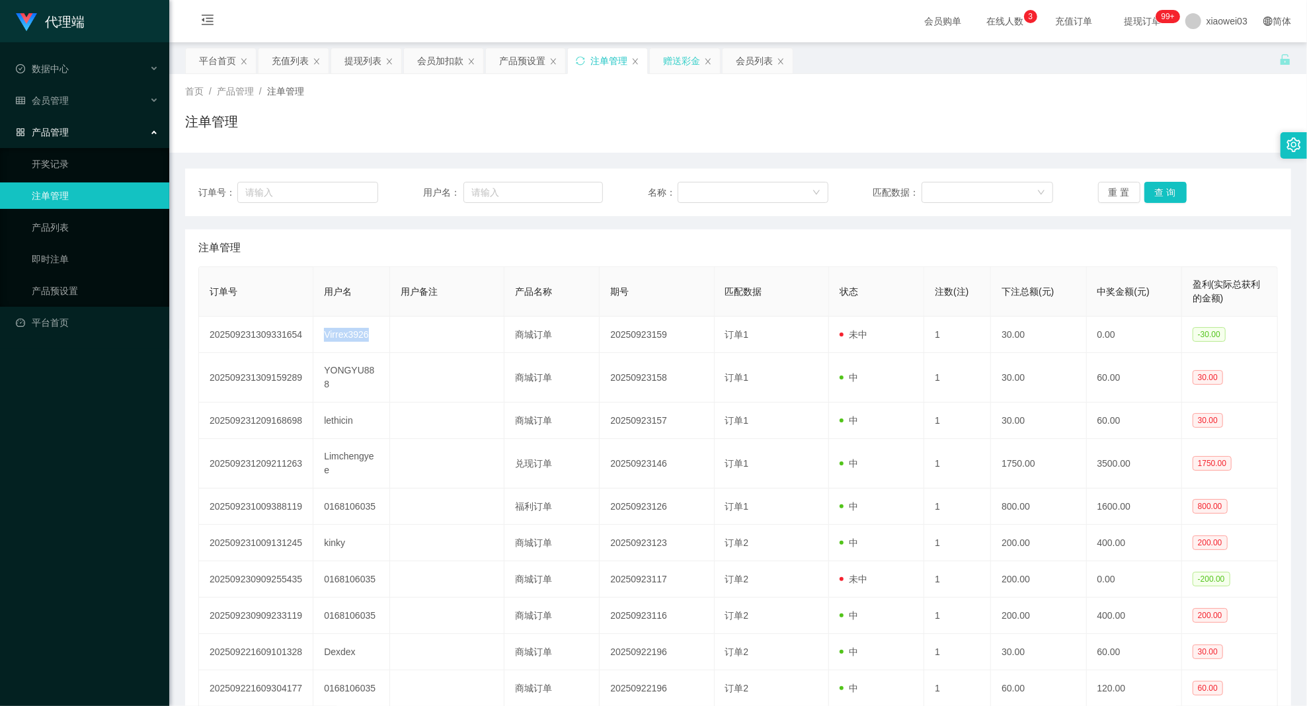
click at [688, 64] on div "赠送彩金" at bounding box center [681, 60] width 37 height 25
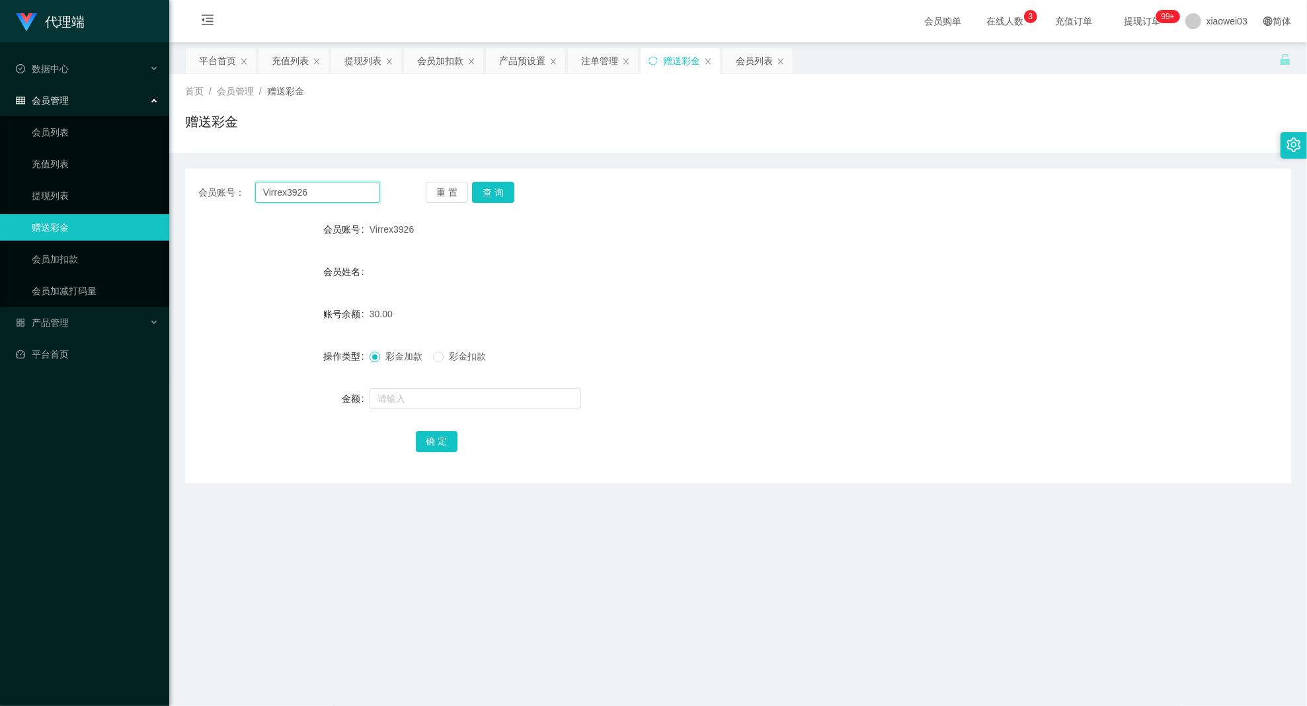
click at [321, 192] on input "Virrex3926" at bounding box center [318, 192] width 126 height 21
click at [481, 191] on button "查 询" at bounding box center [493, 192] width 42 height 21
click at [406, 397] on input "text" at bounding box center [476, 398] width 212 height 21
type input "60"
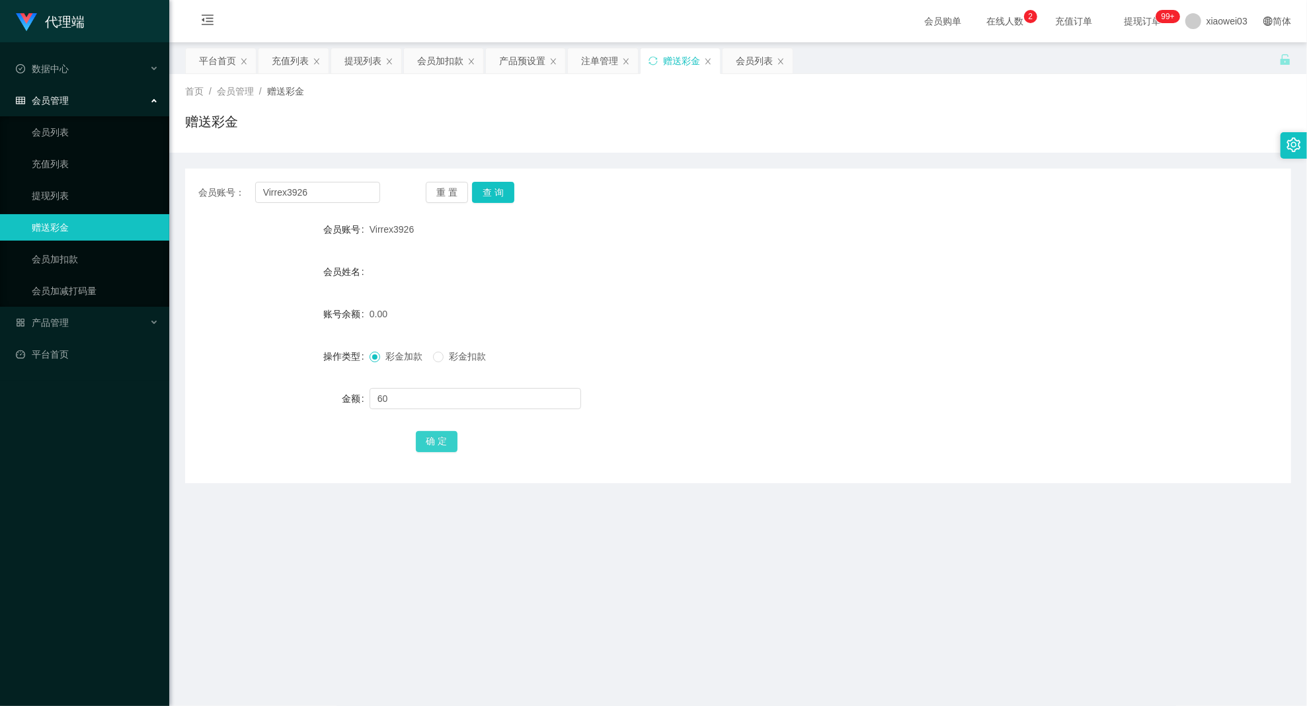
click at [431, 446] on button "确 定" at bounding box center [437, 441] width 42 height 21
click at [321, 524] on main "关闭左侧 关闭右侧 关闭其它 刷新页面 平台首页 充值列表 提现列表 会员加扣款 产品预设置 注单管理 赠送彩金 会员列表 首页 / 会员管理 / 赠送彩金 …" at bounding box center [738, 385] width 1138 height 686
click at [352, 63] on div "提现列表" at bounding box center [363, 60] width 37 height 25
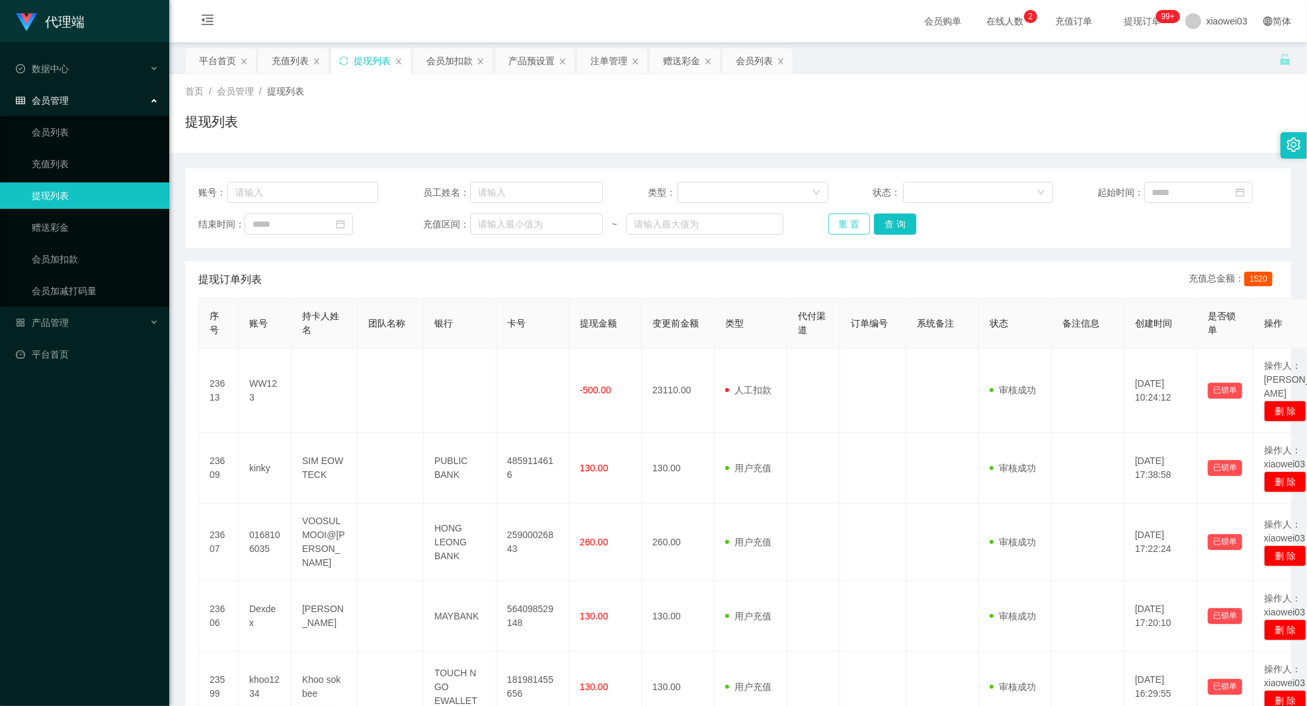
drag, startPoint x: 833, startPoint y: 222, endPoint x: 847, endPoint y: 222, distance: 13.9
click at [834, 222] on button "重 置" at bounding box center [850, 224] width 42 height 21
click at [887, 226] on button "查 询" at bounding box center [895, 224] width 42 height 21
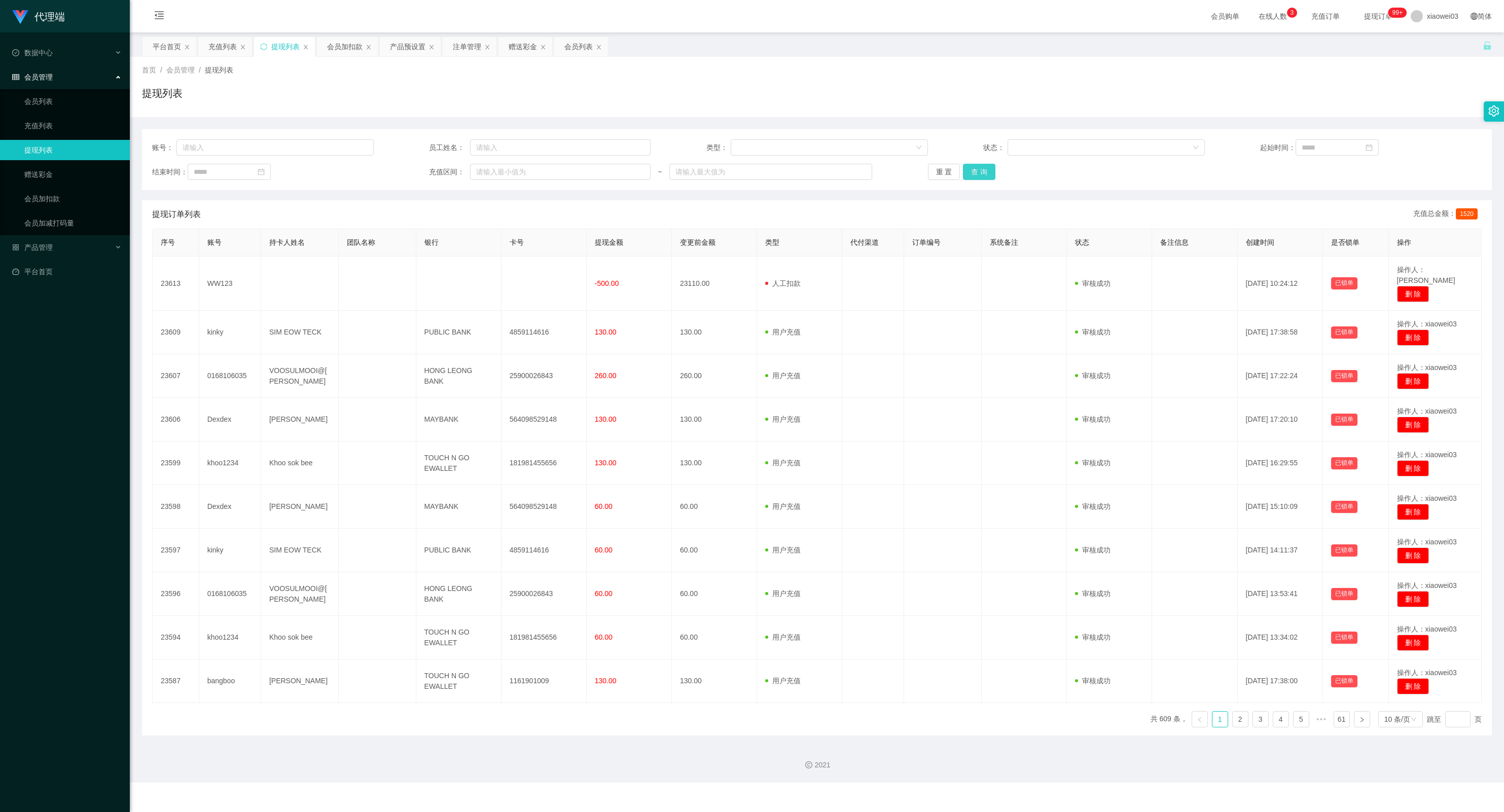
click at [974, 172] on button "查 询" at bounding box center [979, 172] width 32 height 16
click at [718, 620] on div "代理端 数据中心 会员管理 会员列表 充值列表 提现列表 赠送彩金 会员加扣款 会员加减打码量 产品管理 开奖记录 注单管理 产品列表 即时注单 产品预设置 …" at bounding box center [752, 406] width 1504 height 812
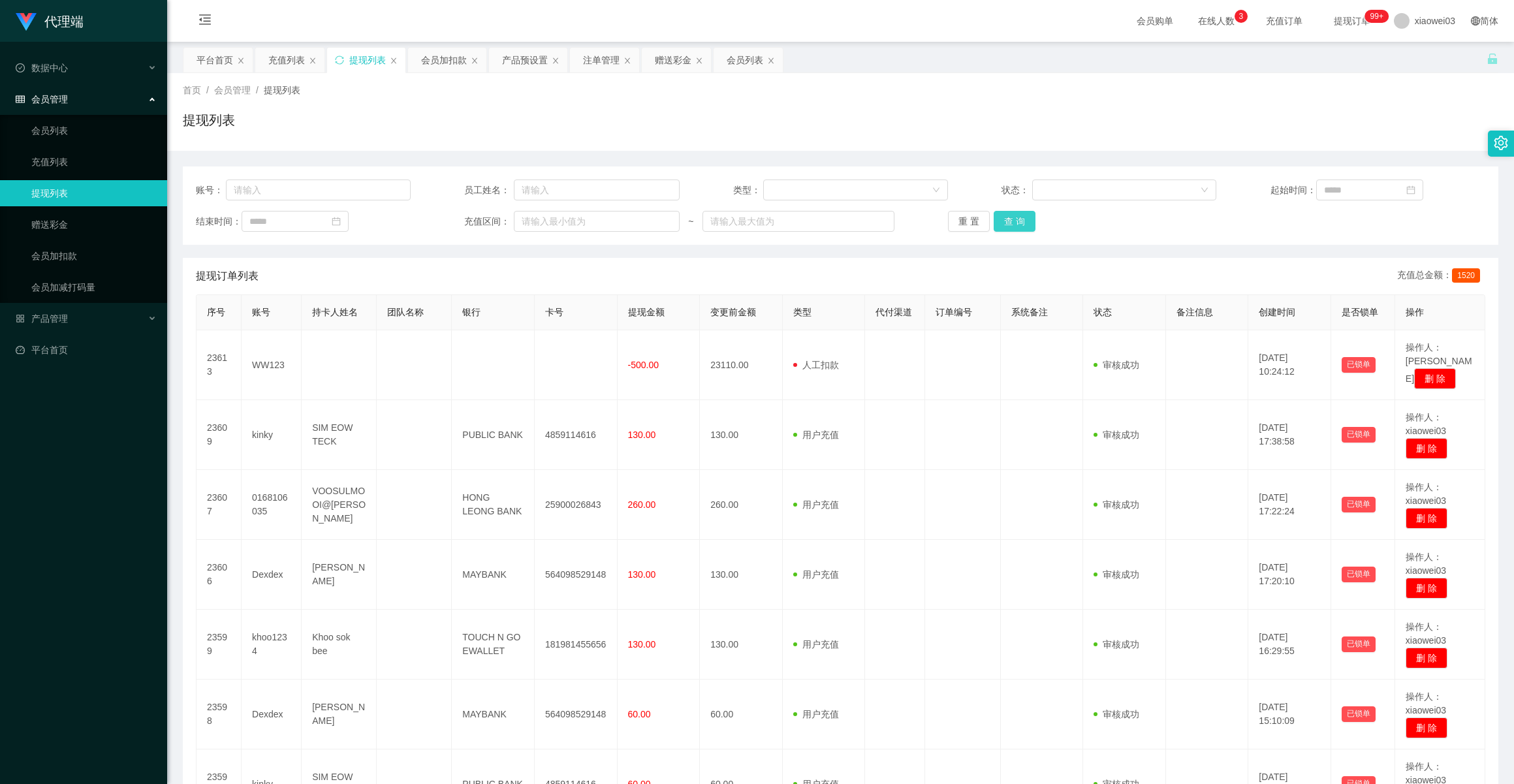
click at [1011, 221] on button "查 询" at bounding box center [1014, 221] width 41 height 21
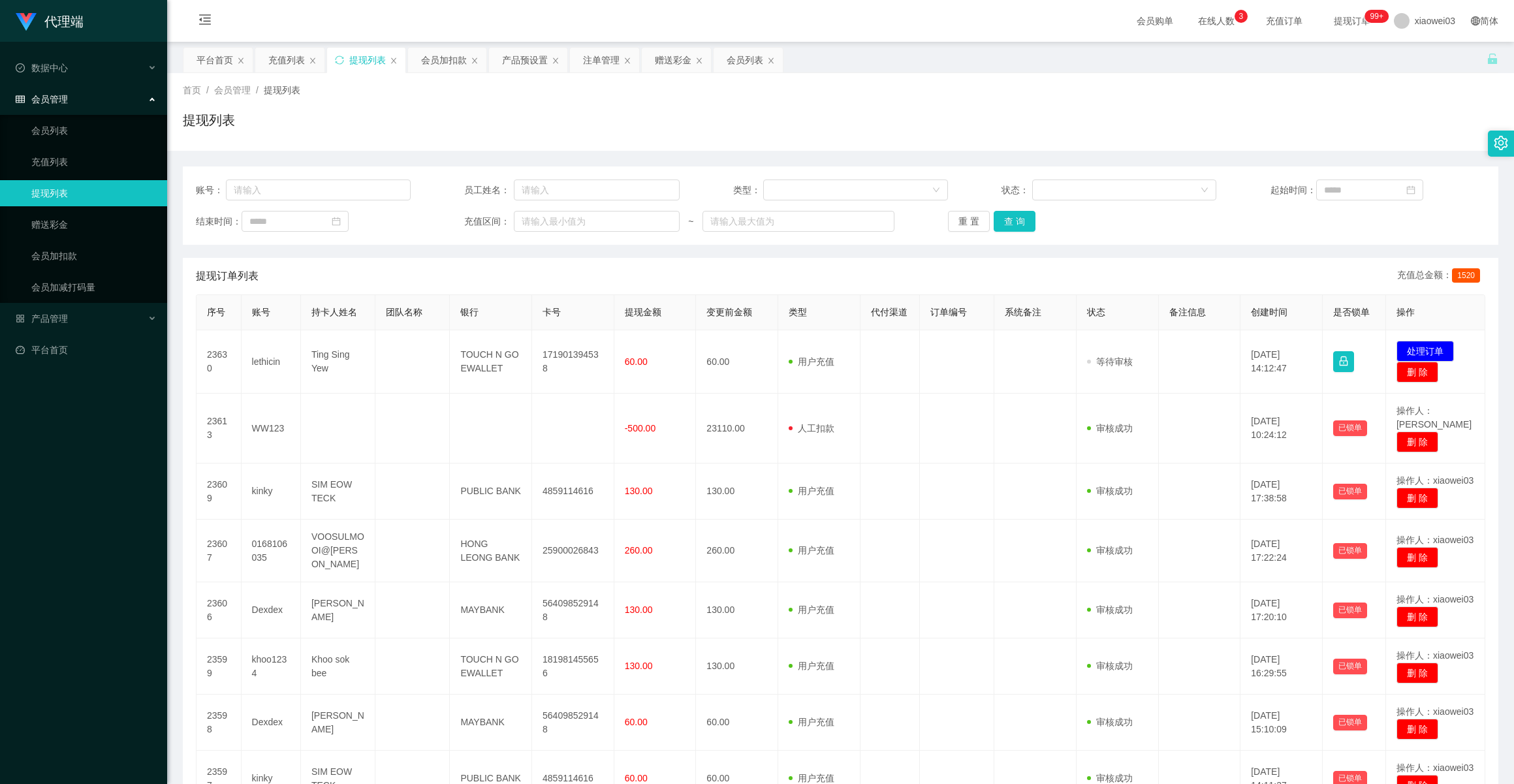
click at [941, 220] on div "结束时间： 充值区间： ~ 重 置 查 询" at bounding box center [840, 221] width 1290 height 21
click at [956, 218] on button "重 置" at bounding box center [969, 221] width 41 height 21
click at [814, 280] on div "提现订单列表 充值总金额： 1520" at bounding box center [840, 275] width 1290 height 37
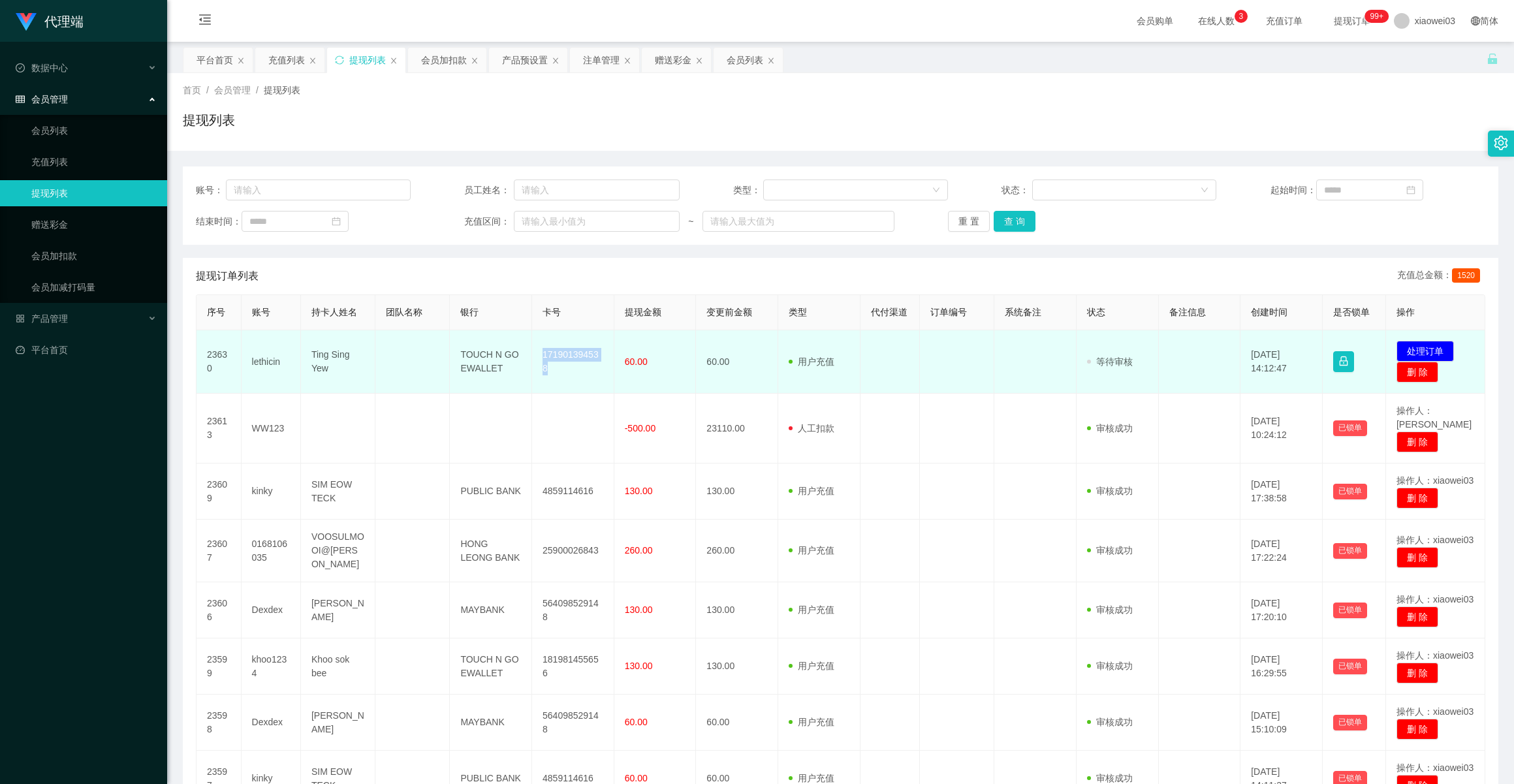
drag, startPoint x: 539, startPoint y: 357, endPoint x: 599, endPoint y: 363, distance: 60.3
click at [599, 363] on td "171901394538" at bounding box center [573, 362] width 82 height 63
copy td "171901394538"
click at [575, 361] on td "171901394538" at bounding box center [573, 362] width 82 height 63
click at [1347, 352] on button "处理订单" at bounding box center [1425, 351] width 57 height 21
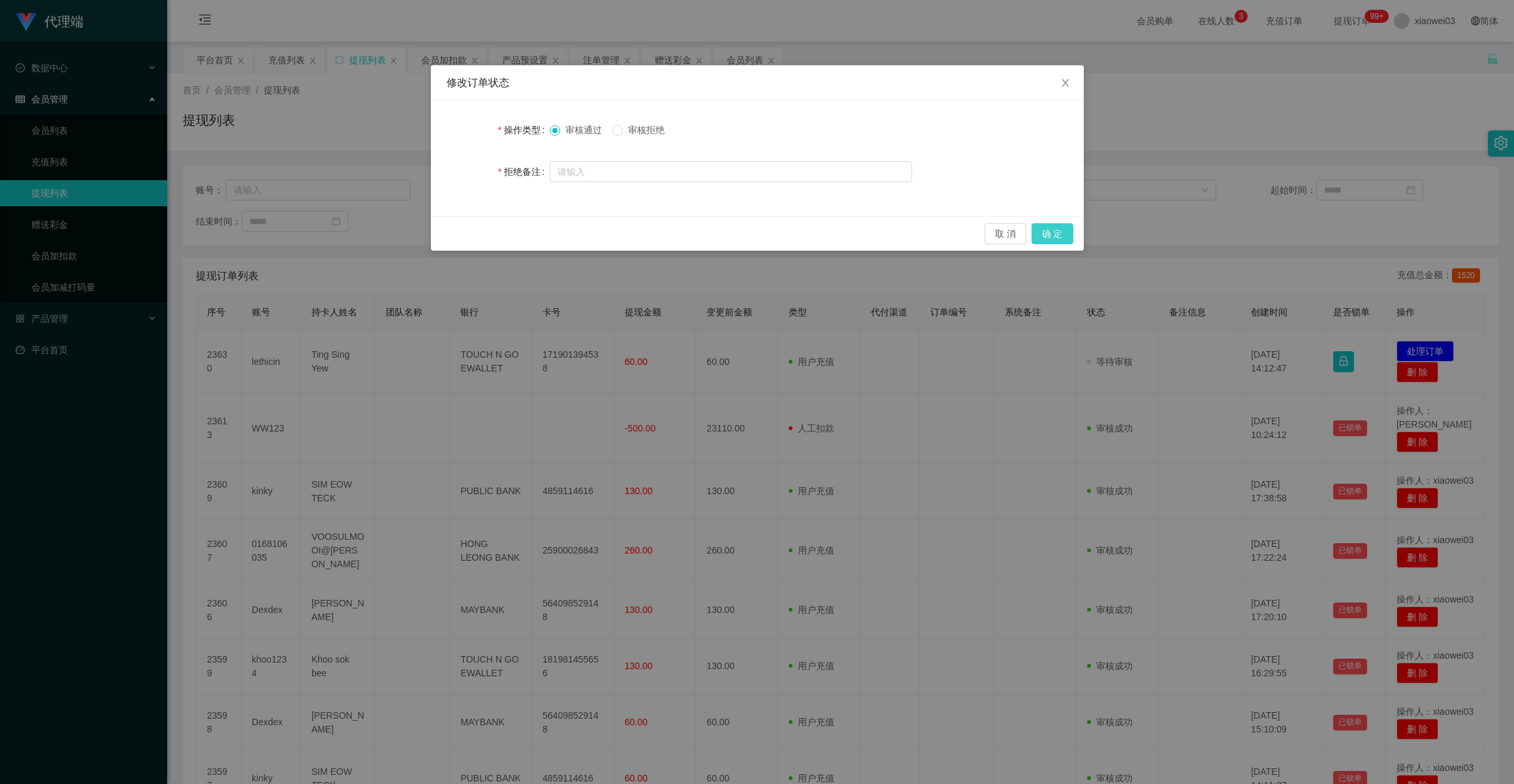
click at [1059, 235] on button "确 定" at bounding box center [1053, 233] width 41 height 21
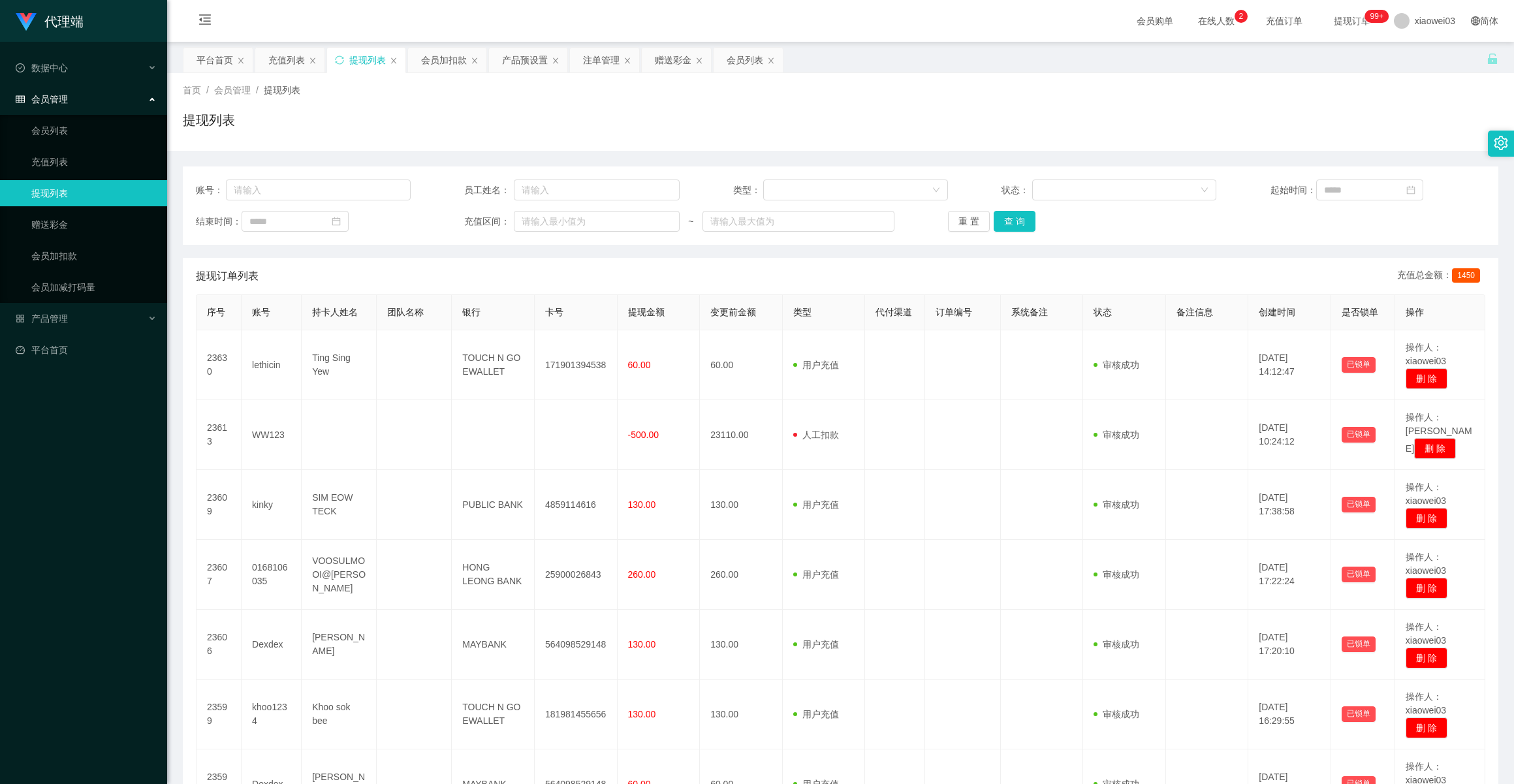
drag, startPoint x: 69, startPoint y: 568, endPoint x: 90, endPoint y: 544, distance: 31.9
click at [69, 569] on div "代理端 数据中心 会员管理 会员列表 充值列表 提现列表 赠送彩金 会员加扣款 会员加减打码量 产品管理 开奖记录 注单管理 产品列表 即时注单 产品预设置 …" at bounding box center [83, 392] width 167 height 784
click at [970, 225] on button "重 置" at bounding box center [969, 221] width 41 height 21
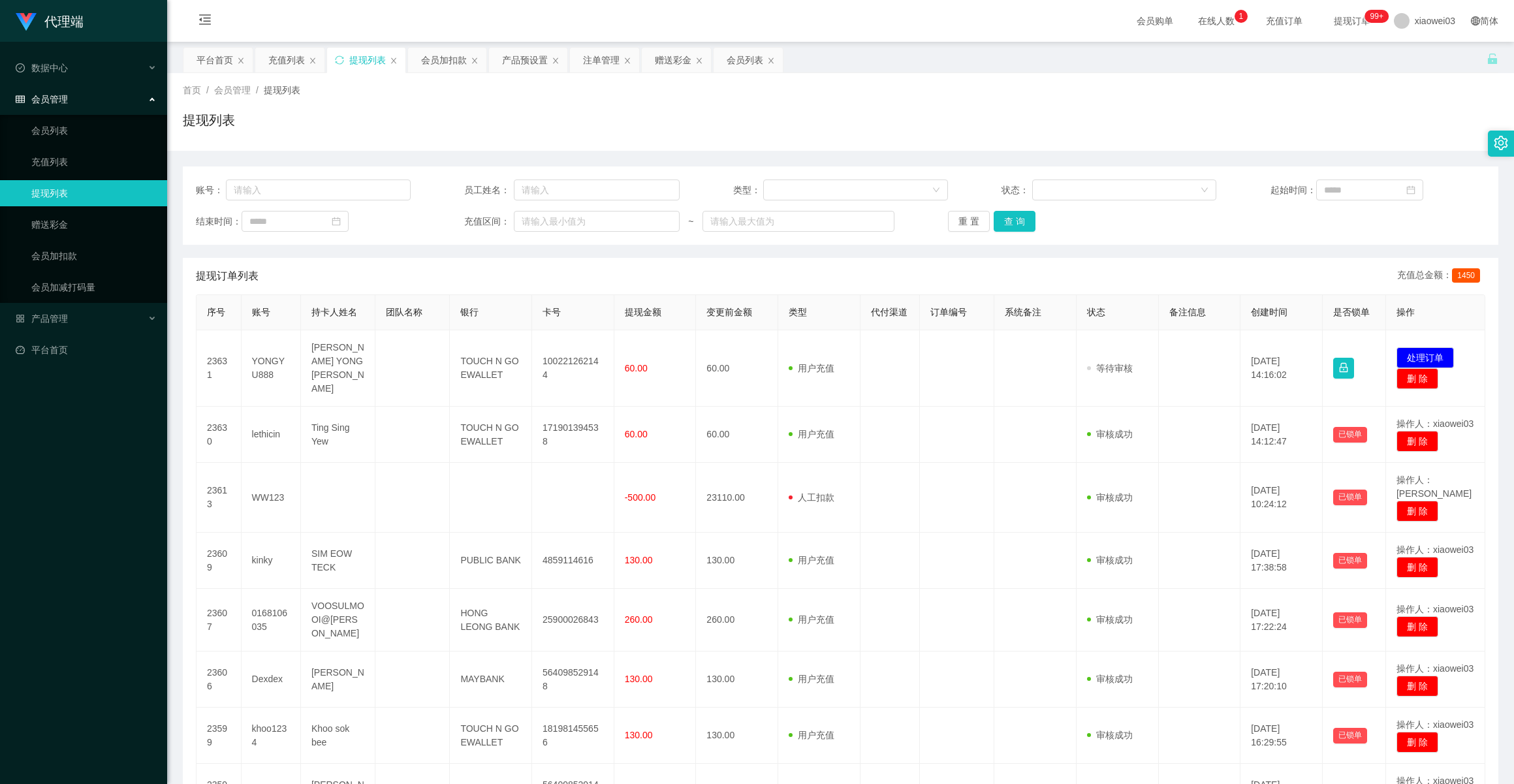
click at [776, 280] on div "提现订单列表 充值总金额： 1450" at bounding box center [840, 275] width 1290 height 37
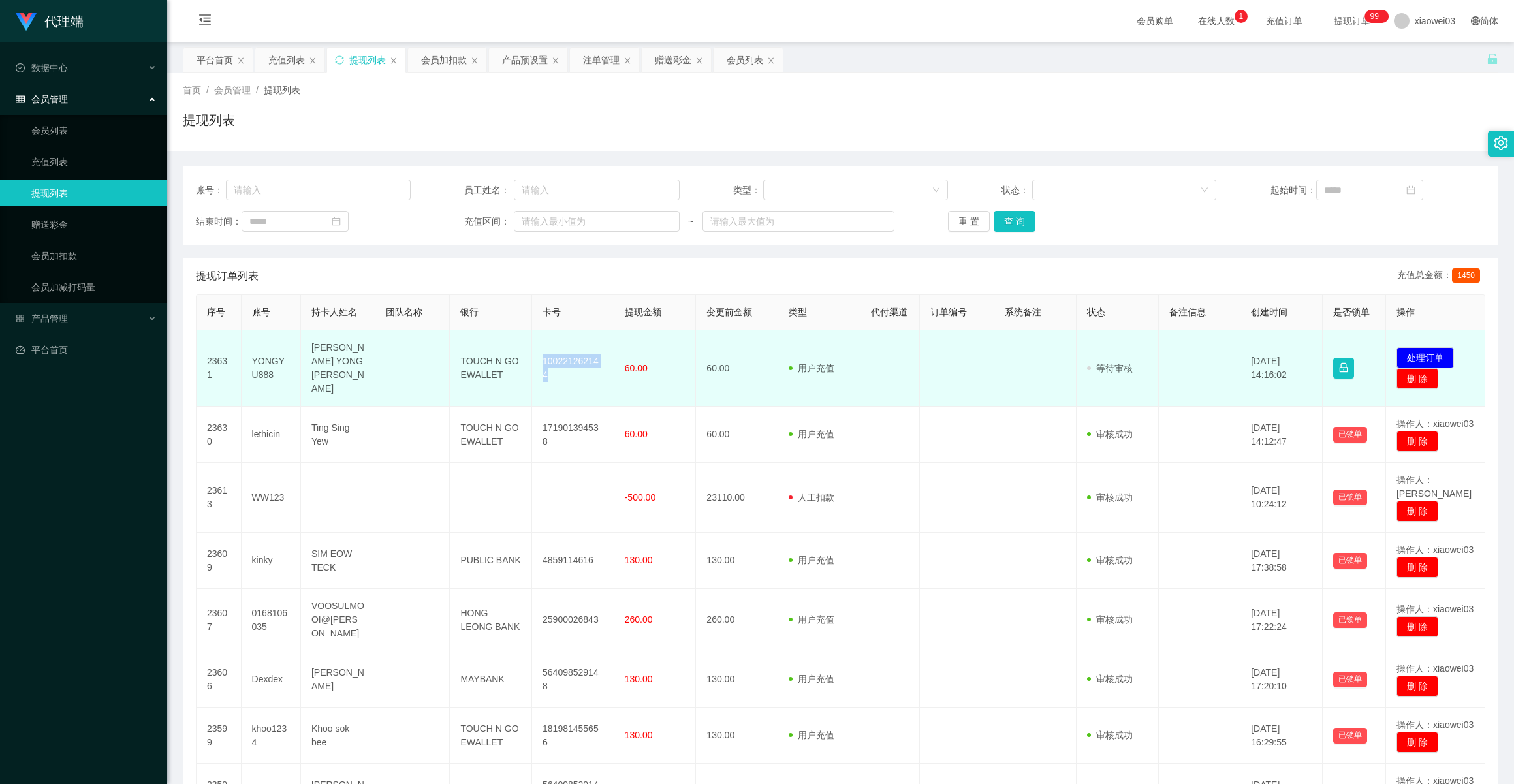
drag, startPoint x: 539, startPoint y: 363, endPoint x: 599, endPoint y: 358, distance: 60.2
click at [599, 358] on td "100221262144" at bounding box center [573, 368] width 82 height 76
copy td "100221262144"
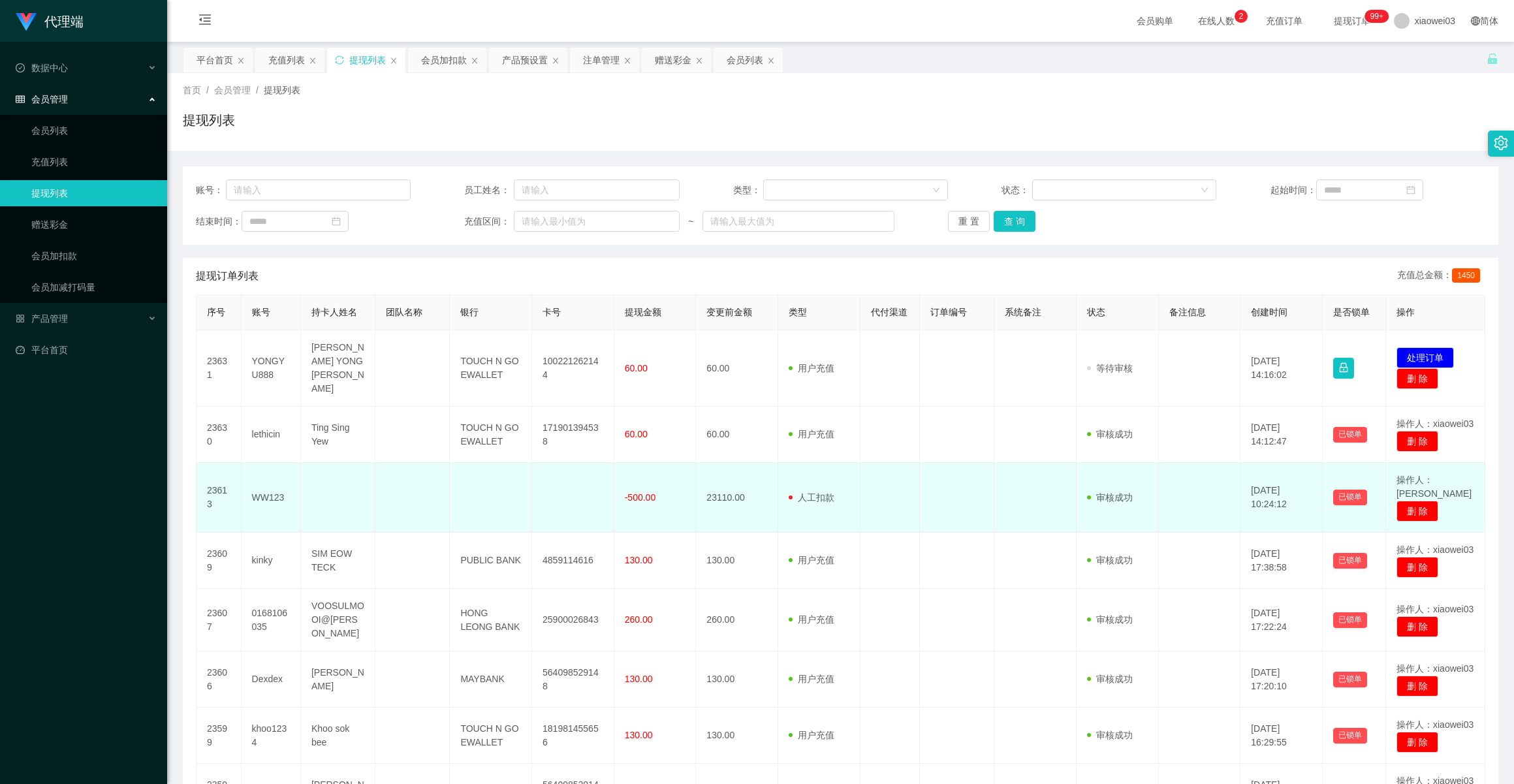
drag, startPoint x: 408, startPoint y: 477, endPoint x: 414, endPoint y: 465, distance: 13.4
click at [408, 477] on td at bounding box center [412, 498] width 74 height 70
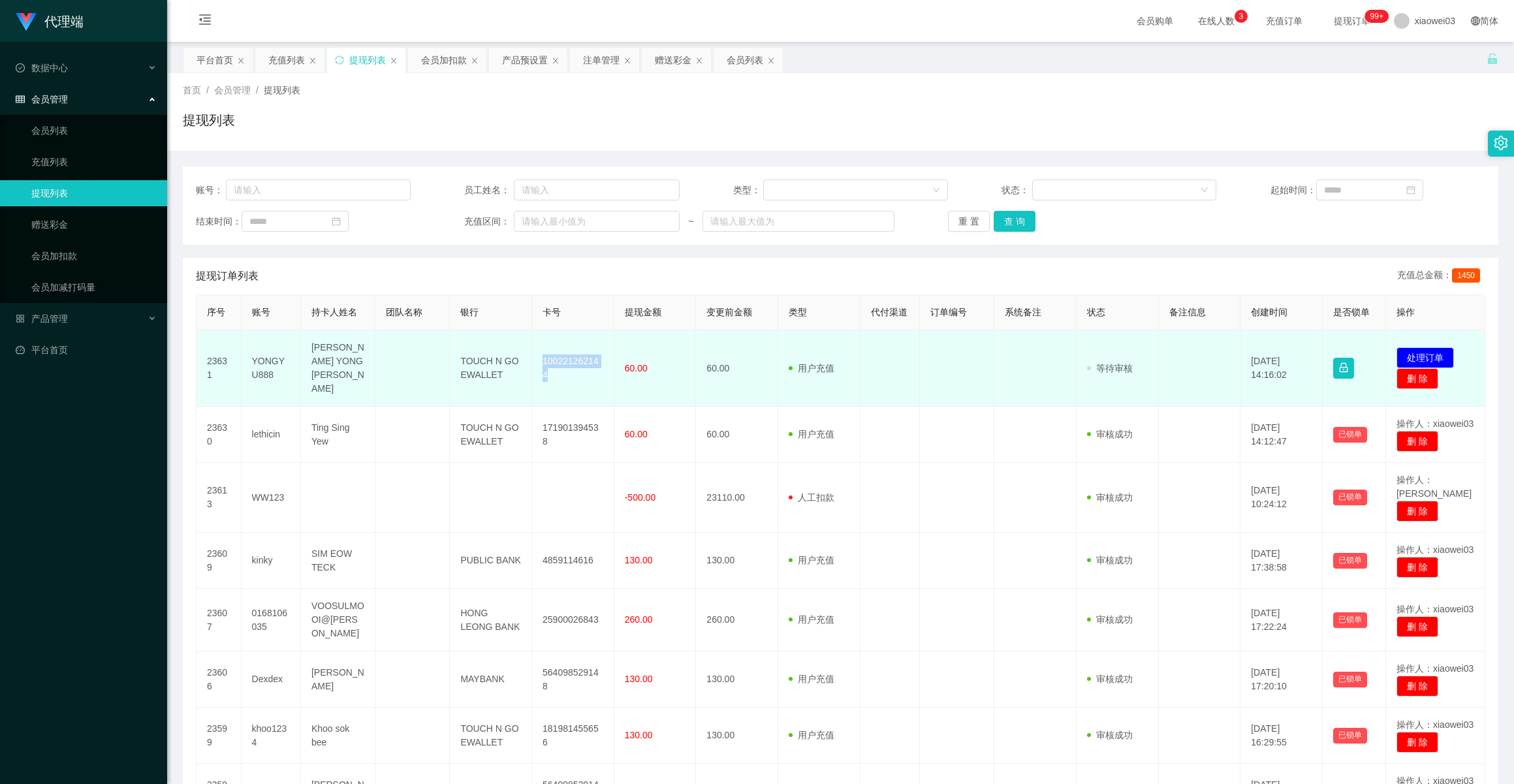
drag, startPoint x: 535, startPoint y: 365, endPoint x: 598, endPoint y: 377, distance: 64.1
click at [599, 363] on td "100221262144" at bounding box center [573, 368] width 82 height 76
copy td "100221262144"
click at [543, 383] on td "100221262144" at bounding box center [573, 368] width 82 height 76
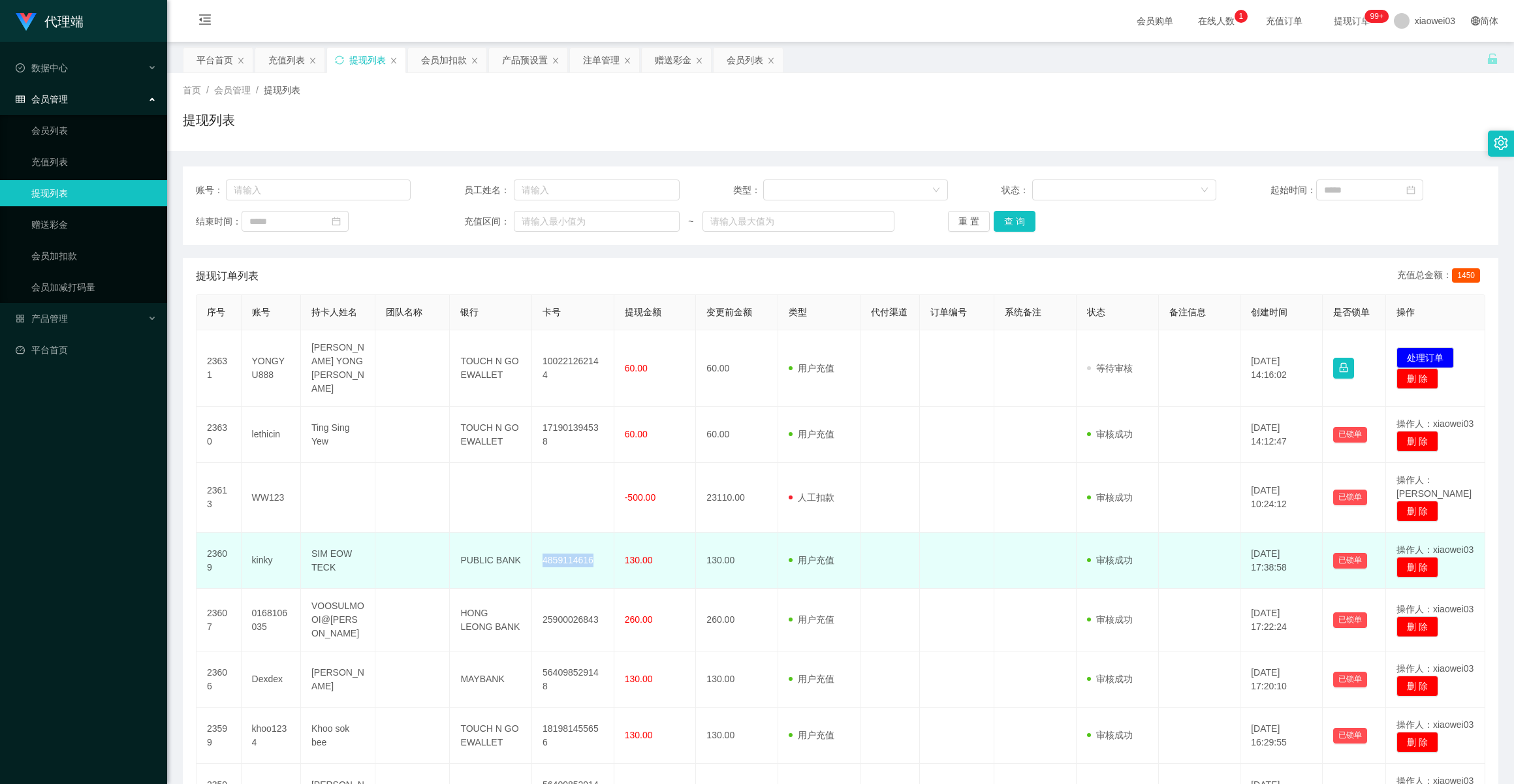
drag, startPoint x: 539, startPoint y: 533, endPoint x: 591, endPoint y: 535, distance: 52.0
click at [591, 535] on td "4859114616" at bounding box center [573, 561] width 82 height 56
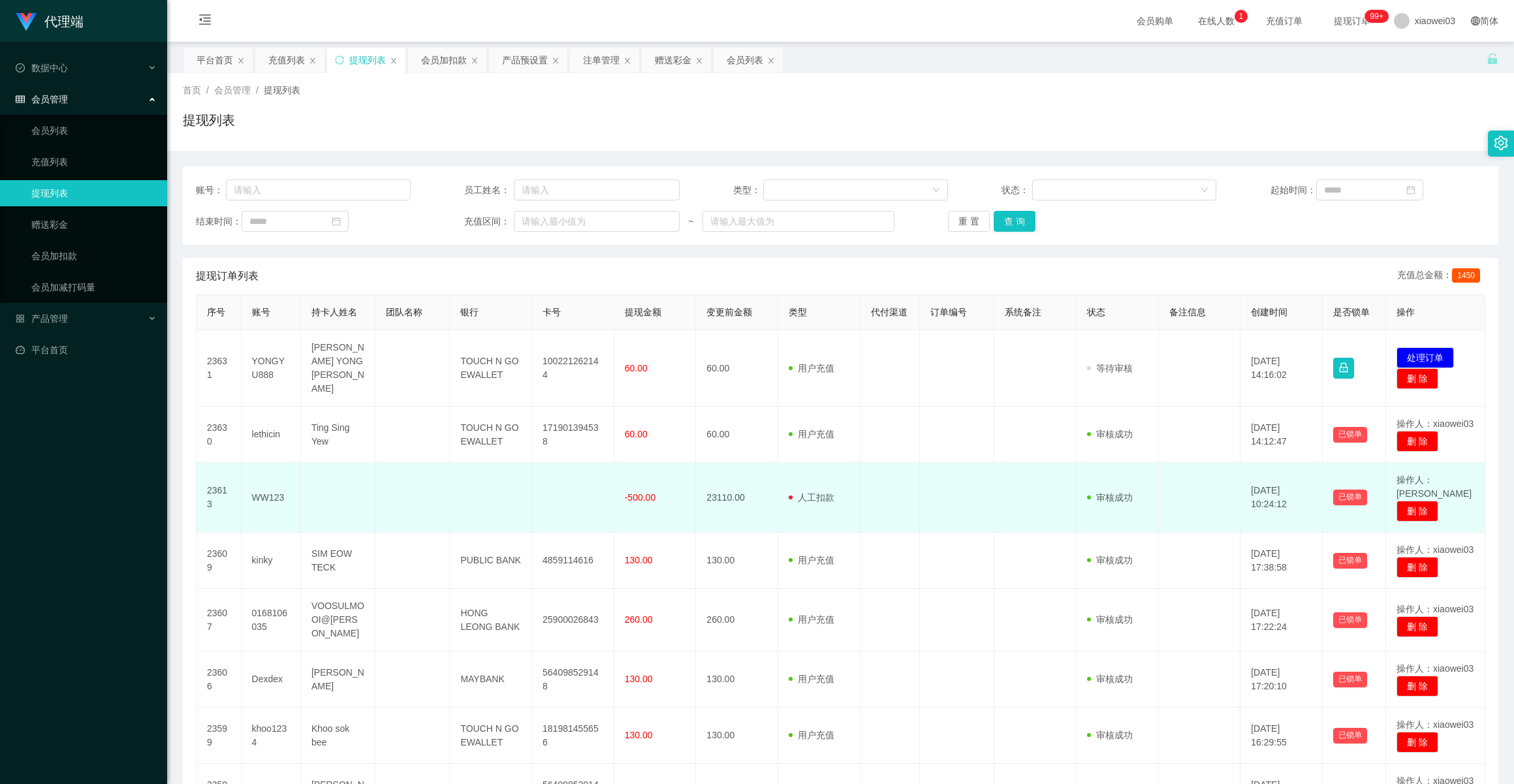
click at [552, 463] on td at bounding box center [573, 498] width 82 height 70
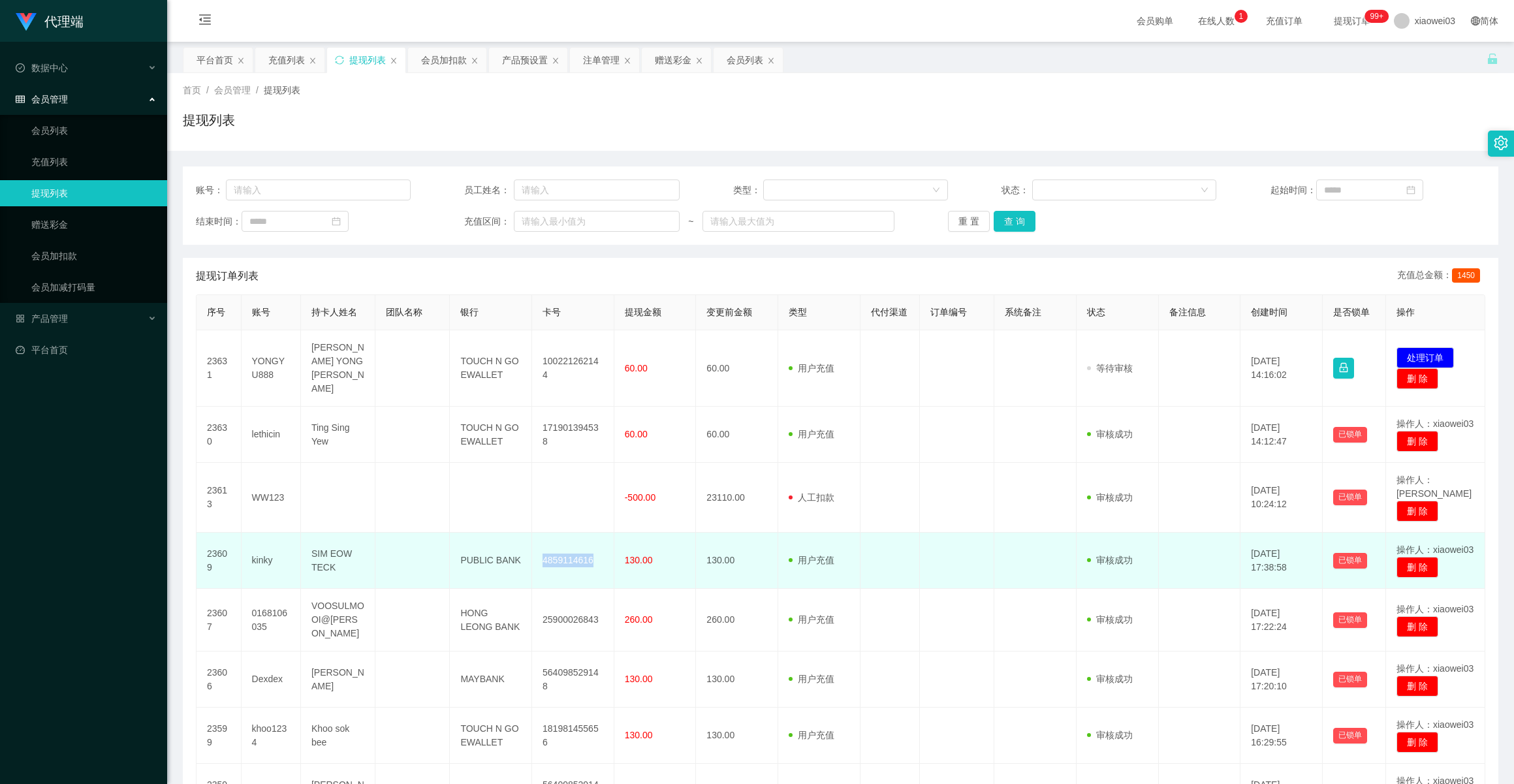
drag, startPoint x: 537, startPoint y: 535, endPoint x: 597, endPoint y: 539, distance: 60.1
click at [597, 539] on td "4859114616" at bounding box center [573, 561] width 82 height 56
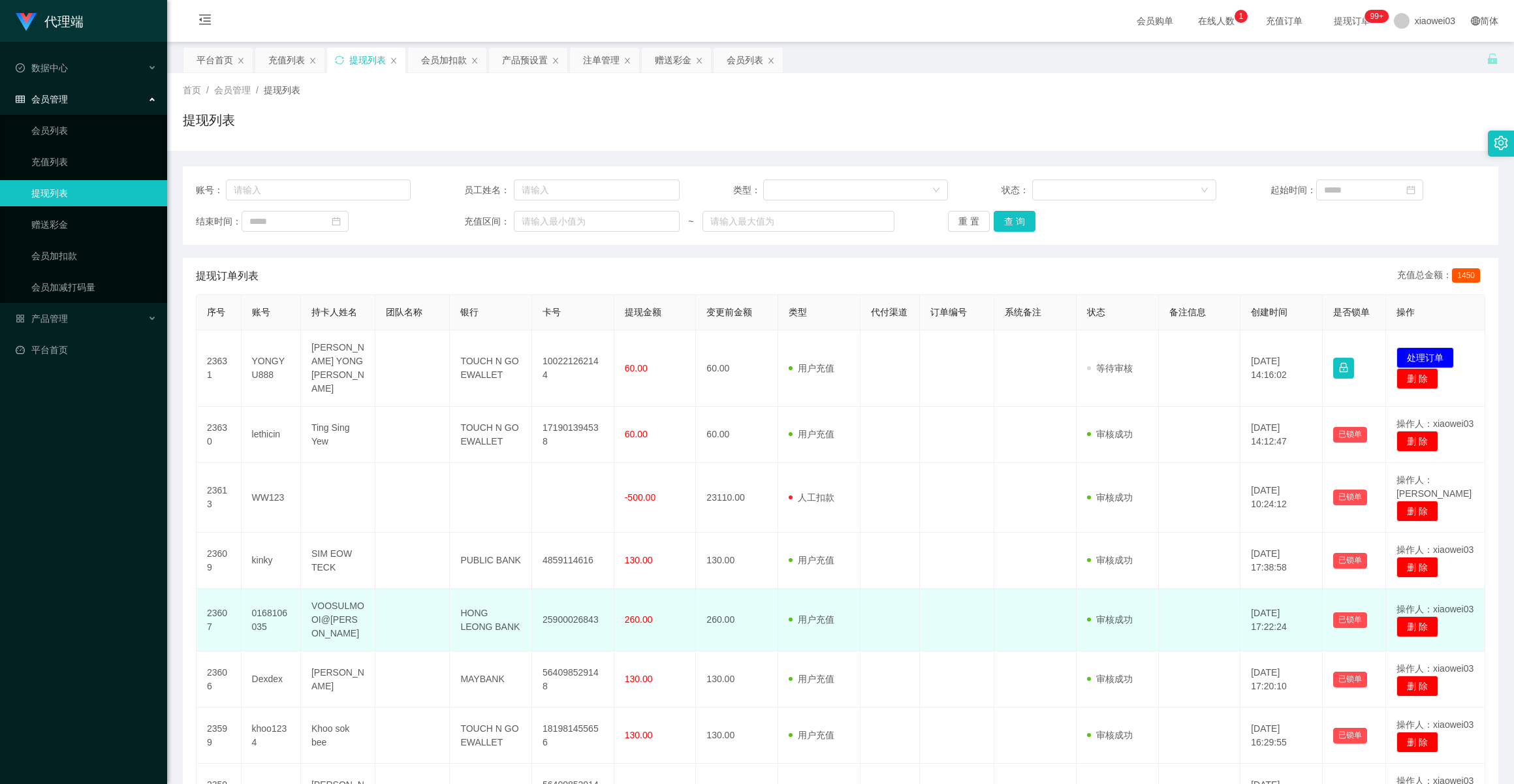
click at [546, 589] on td "25900026843" at bounding box center [573, 619] width 82 height 62
drag, startPoint x: 543, startPoint y: 588, endPoint x: 589, endPoint y: 594, distance: 46.4
click at [589, 594] on td "25900026843" at bounding box center [573, 619] width 82 height 62
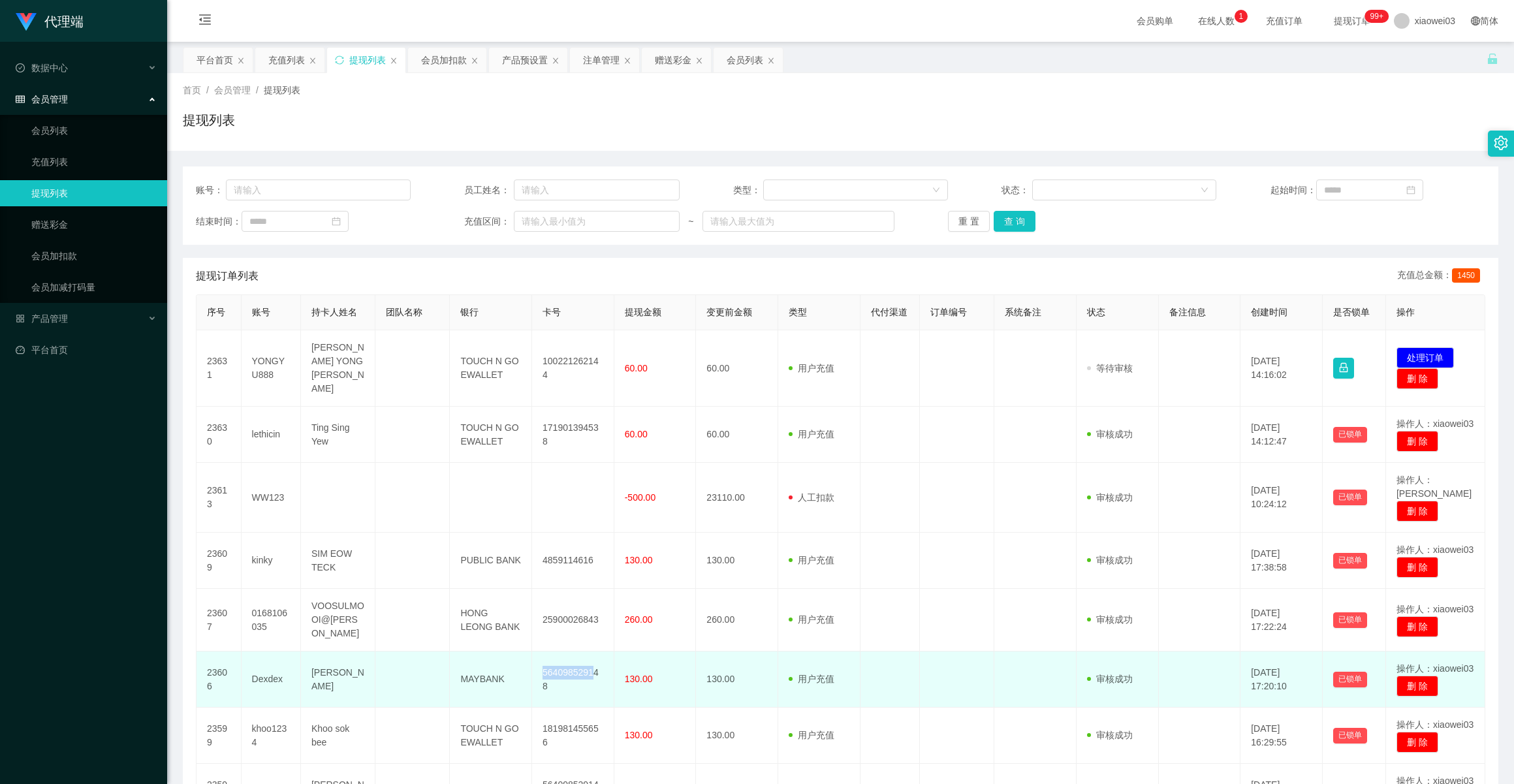
drag, startPoint x: 539, startPoint y: 643, endPoint x: 588, endPoint y: 659, distance: 51.5
click at [588, 659] on td "564098529148" at bounding box center [573, 679] width 82 height 56
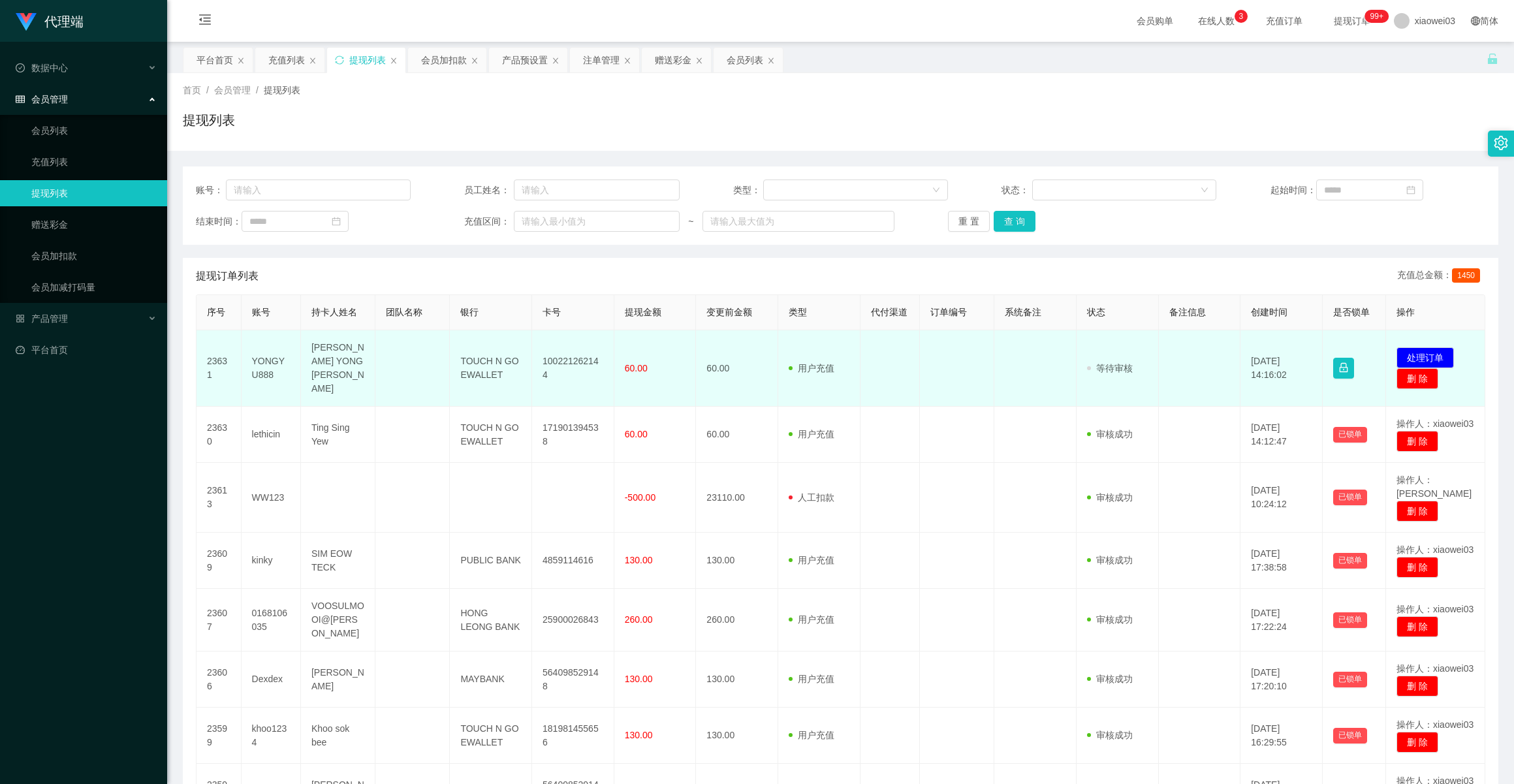
click at [961, 353] on td at bounding box center [957, 368] width 74 height 76
click at [1347, 351] on button "处理订单" at bounding box center [1425, 357] width 57 height 21
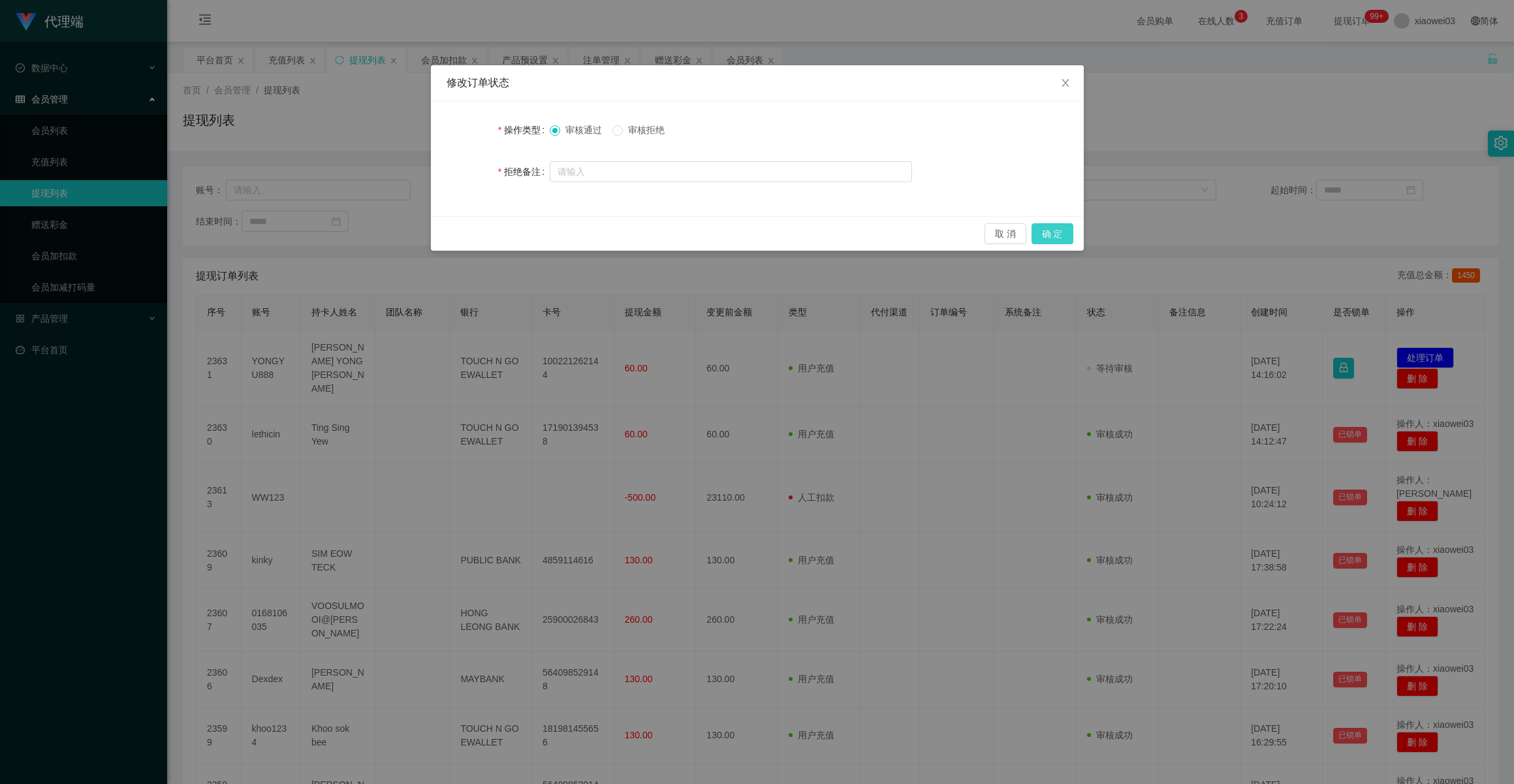
click at [1044, 233] on button "确 定" at bounding box center [1053, 233] width 41 height 21
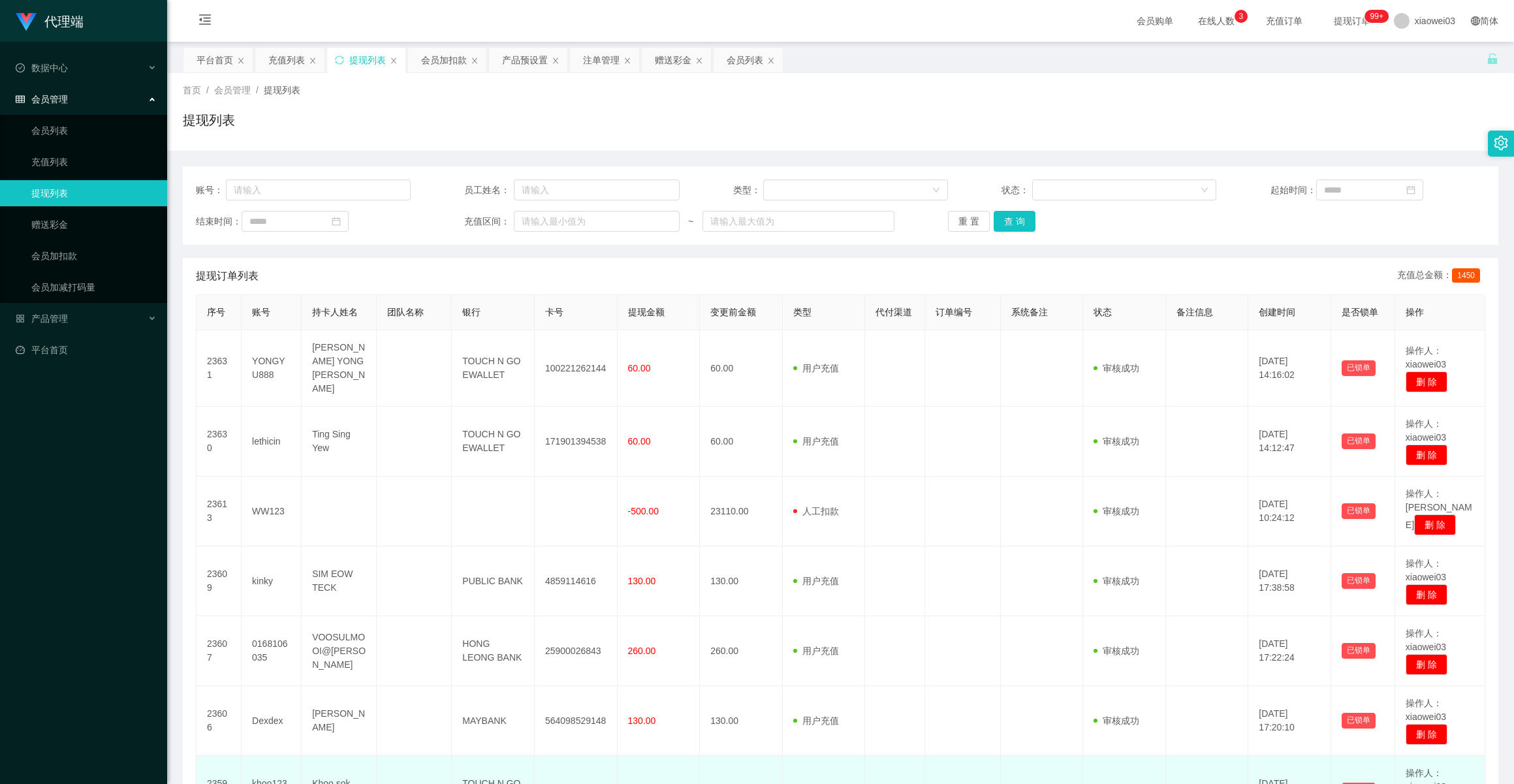
click at [742, 774] on td "130.00" at bounding box center [742, 791] width 83 height 70
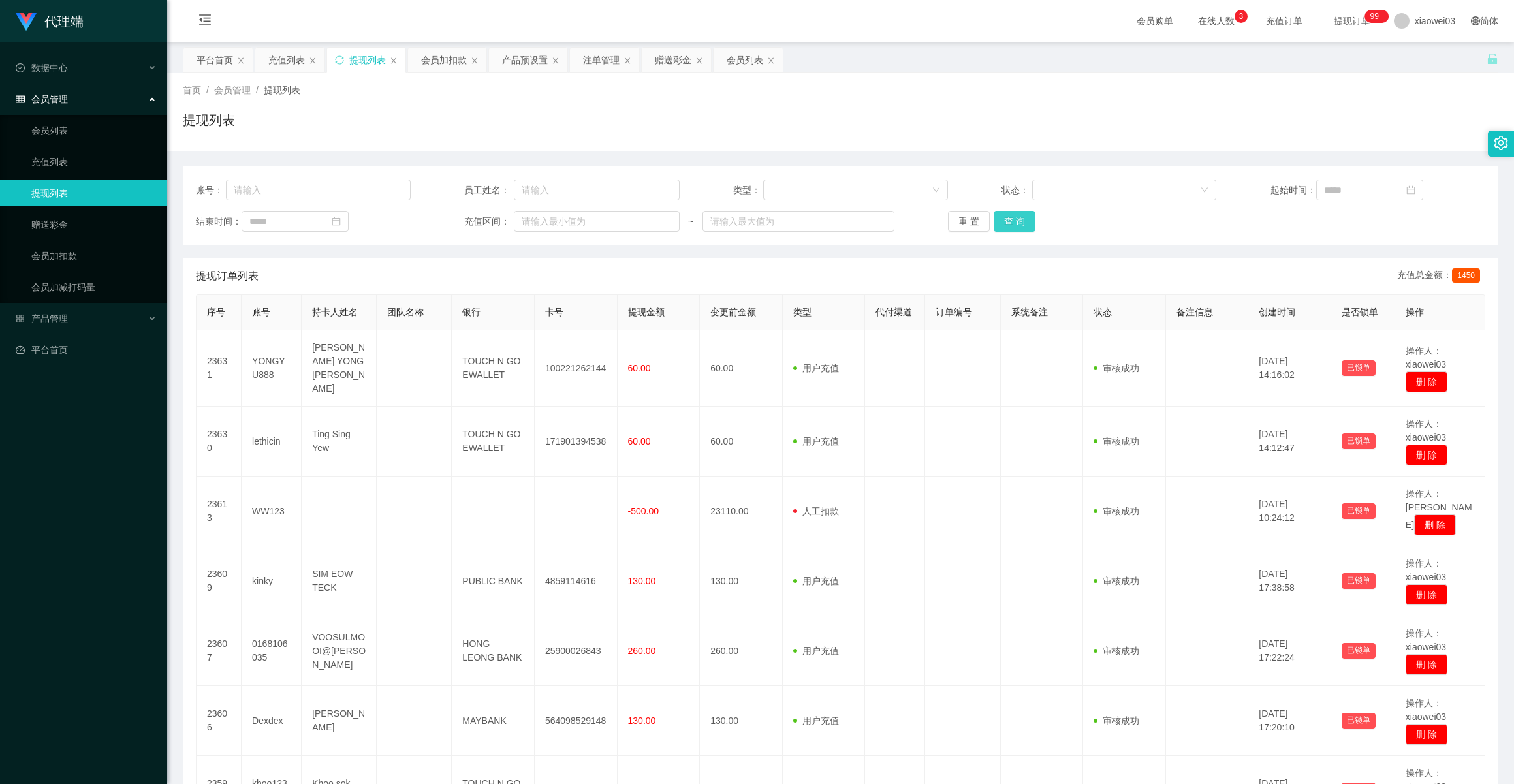
click at [1007, 220] on button "查 询" at bounding box center [1014, 221] width 41 height 21
click at [961, 218] on button "重 置" at bounding box center [969, 221] width 41 height 21
click at [430, 65] on div "会员加扣款" at bounding box center [444, 59] width 45 height 25
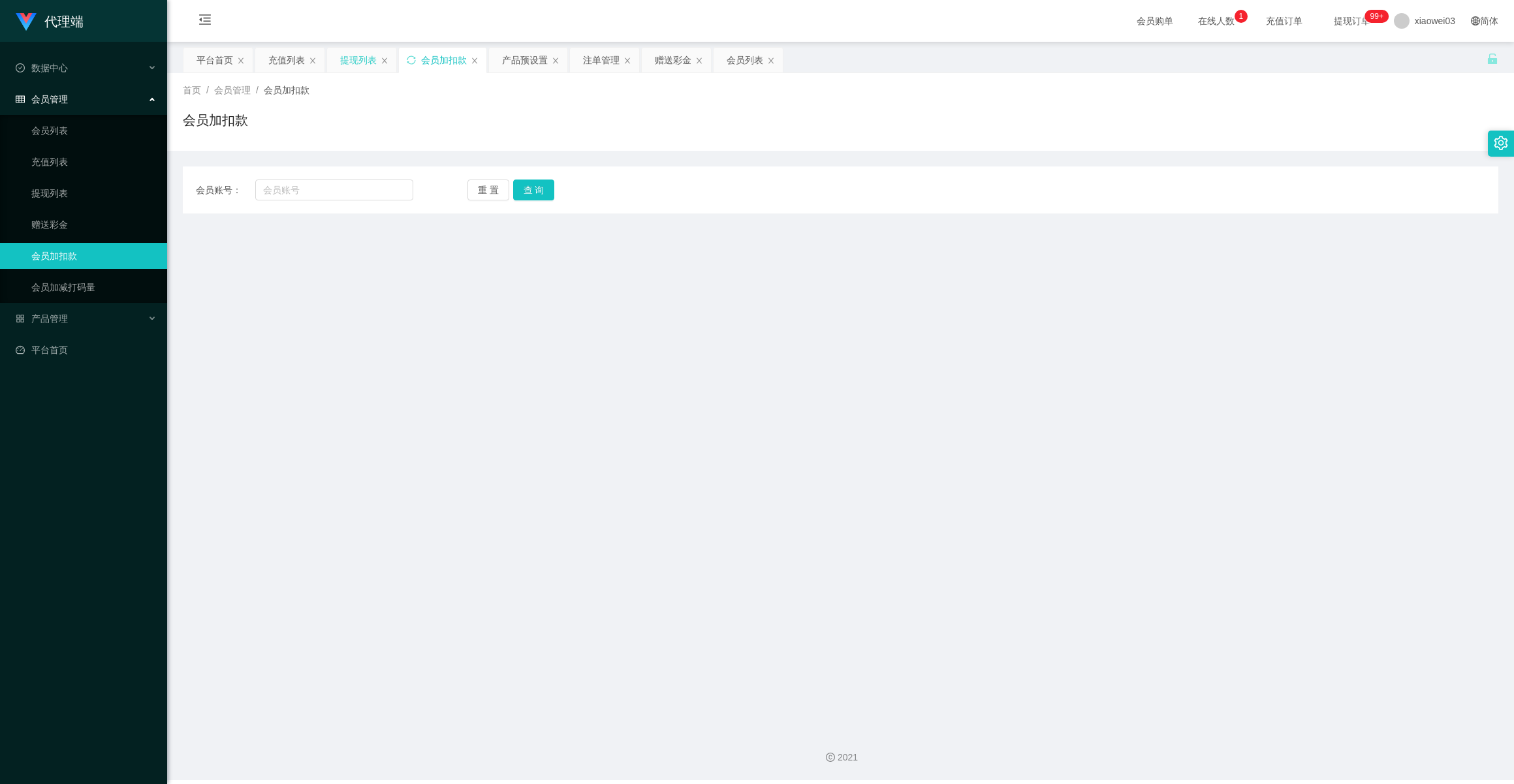
click at [364, 57] on div "提现列表" at bounding box center [359, 59] width 37 height 25
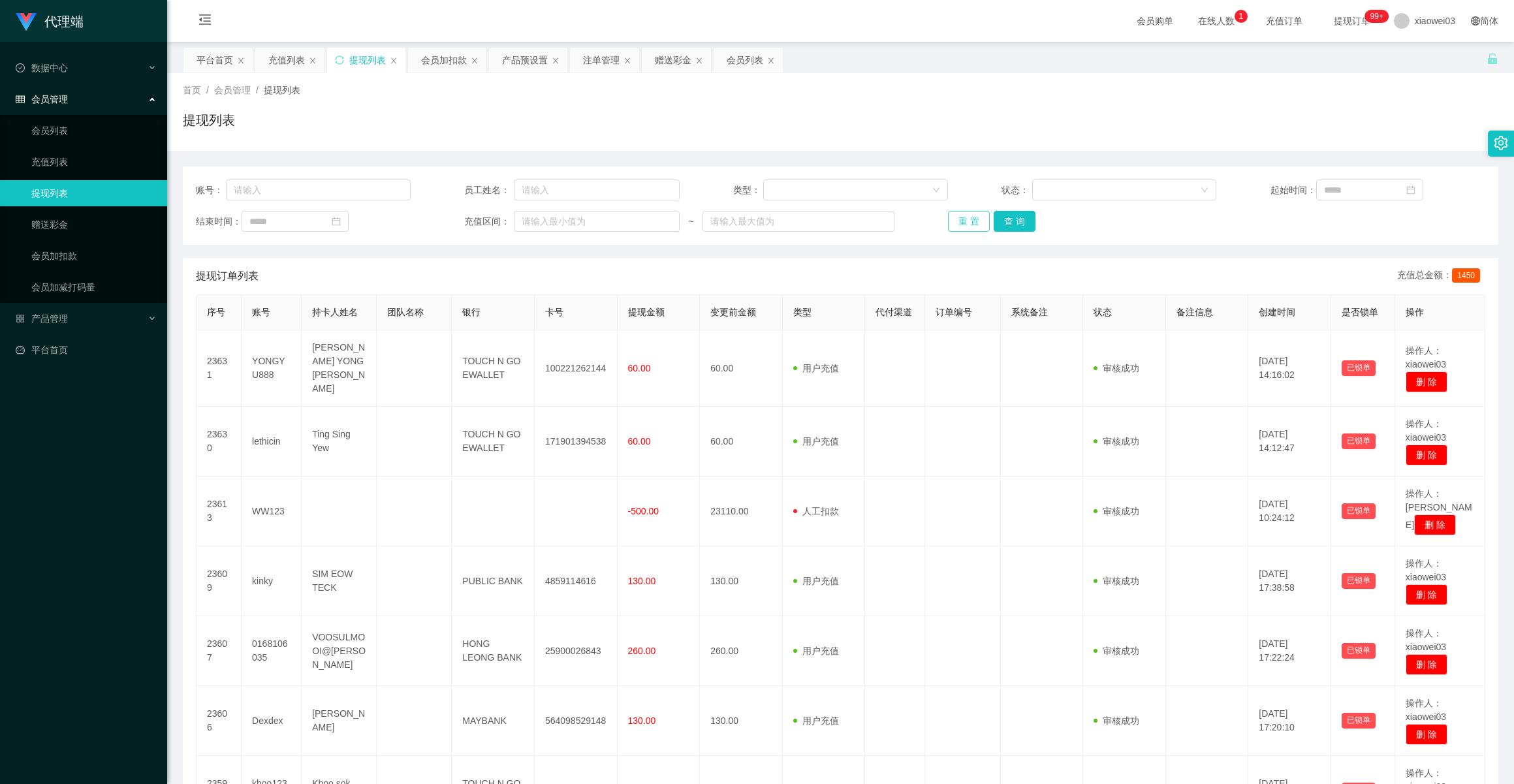
click at [966, 221] on button "重 置" at bounding box center [969, 221] width 41 height 21
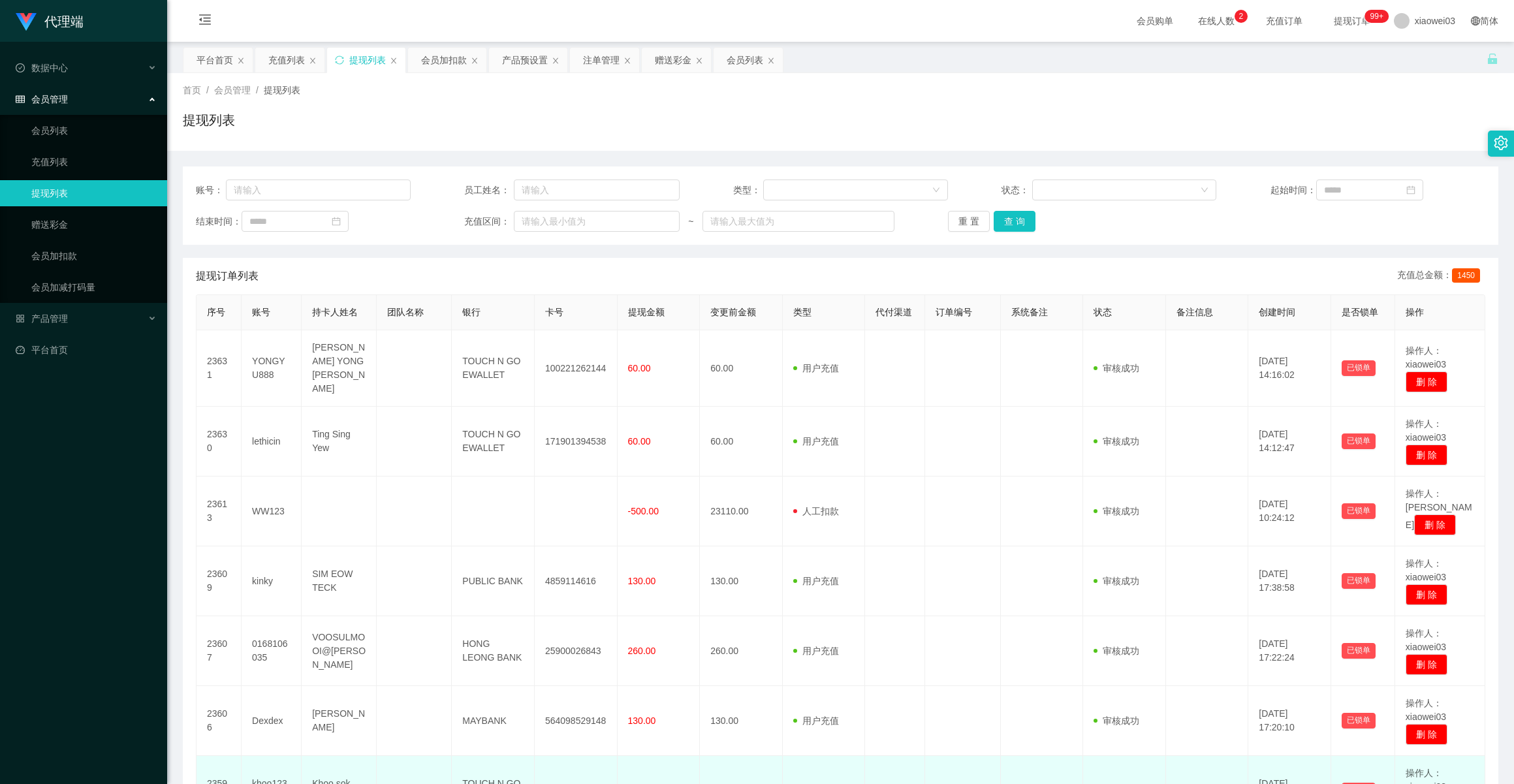
click at [702, 758] on td "130.00" at bounding box center [742, 791] width 83 height 70
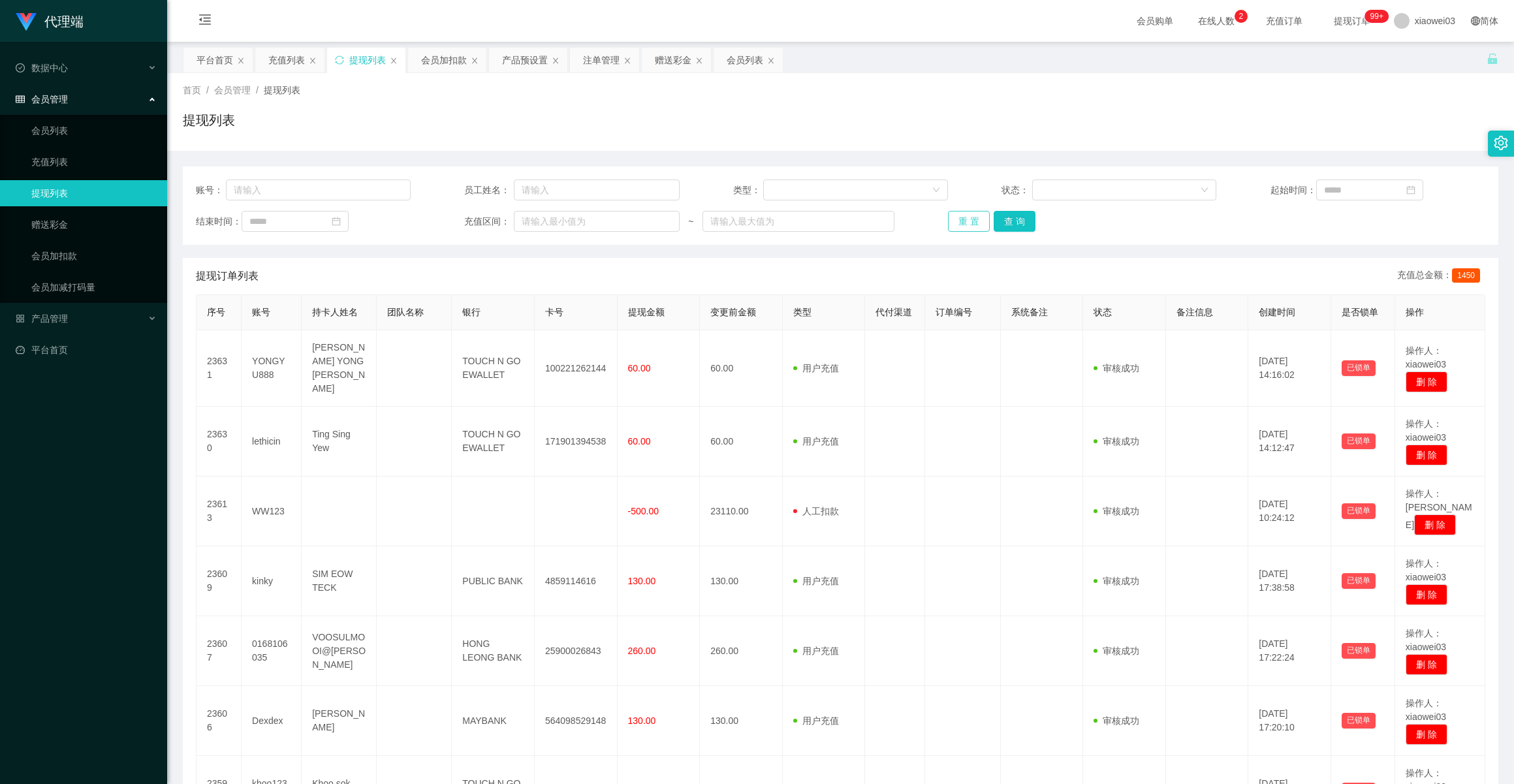
click at [968, 222] on button "重 置" at bounding box center [969, 221] width 41 height 21
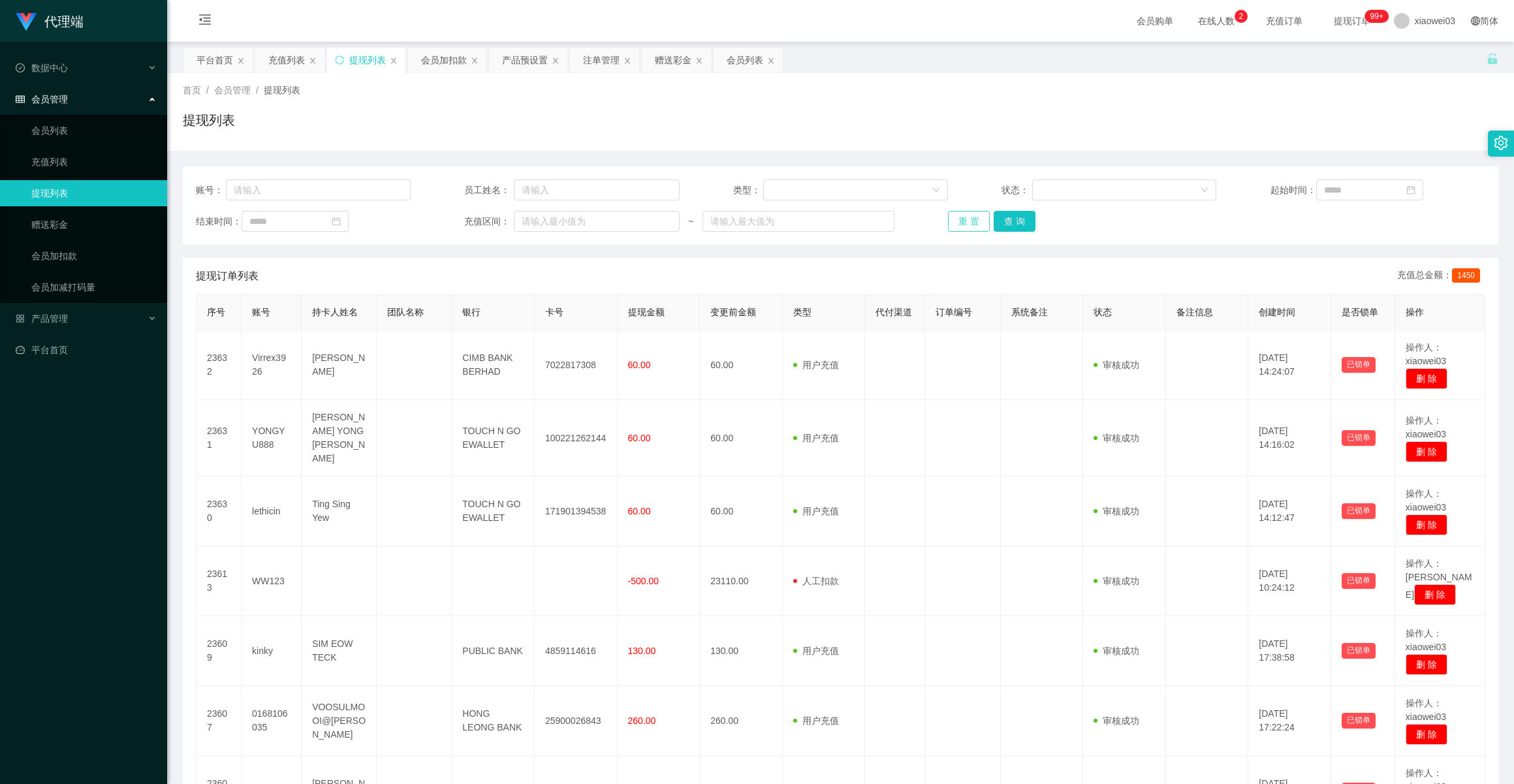
click at [962, 219] on button "重 置" at bounding box center [969, 221] width 41 height 21
click at [325, 28] on div "会员购单 在线人数 0 1 2 3 4 5 6 7 8 9 0 1 2 3 4 5 6 7 8 9 0 1 2 3 4 5 6 7 8 9 充值订单 提现订单…" at bounding box center [840, 21] width 1347 height 42
click at [960, 221] on button "重 置" at bounding box center [969, 221] width 41 height 21
